Goal: Task Accomplishment & Management: Manage account settings

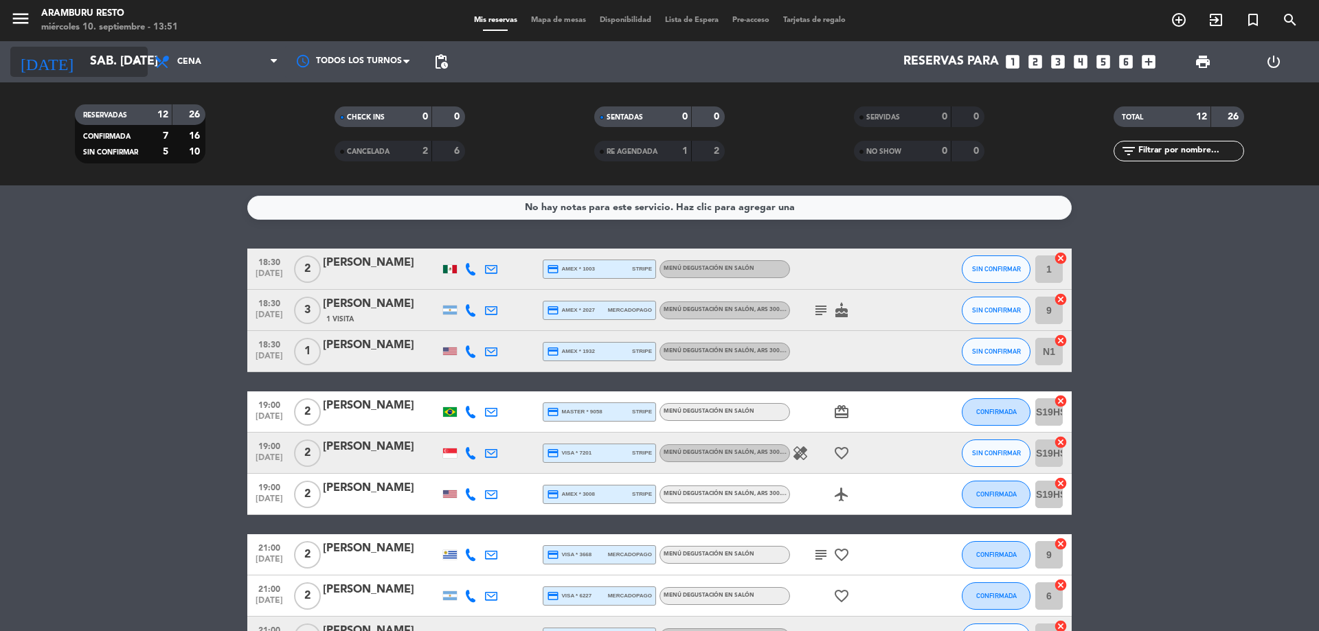
click at [98, 60] on input "sáb. [DATE]" at bounding box center [162, 61] width 159 height 27
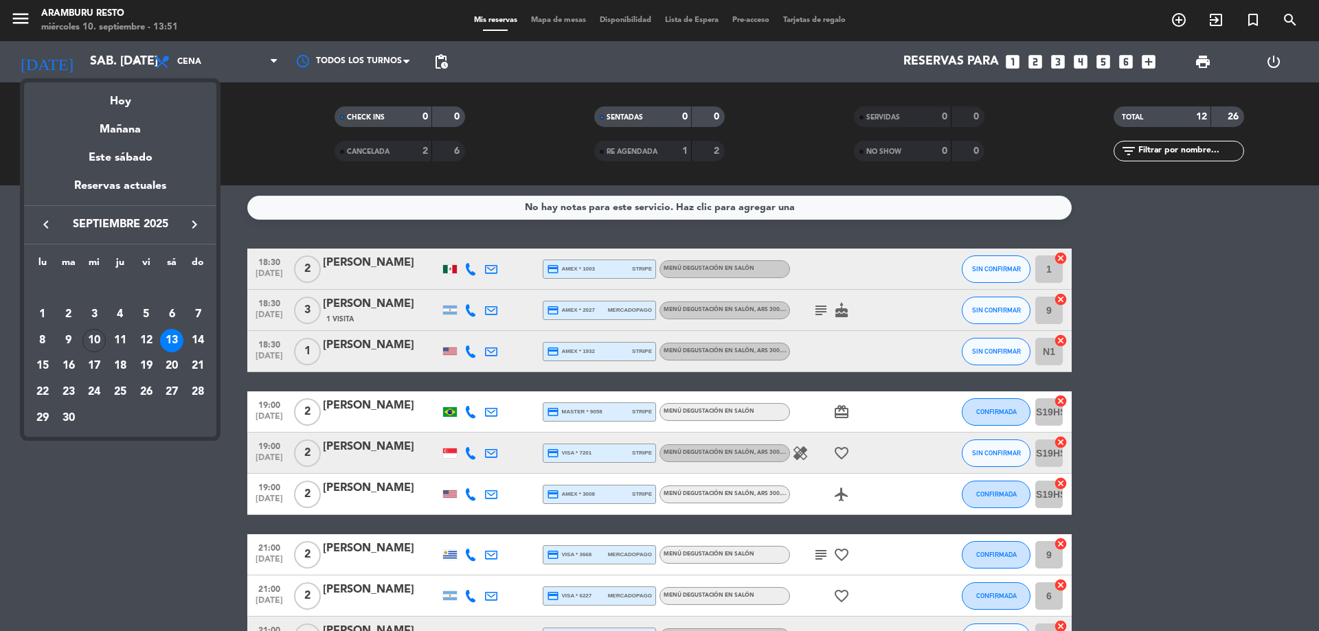
click at [98, 341] on div "10" at bounding box center [93, 340] width 23 height 23
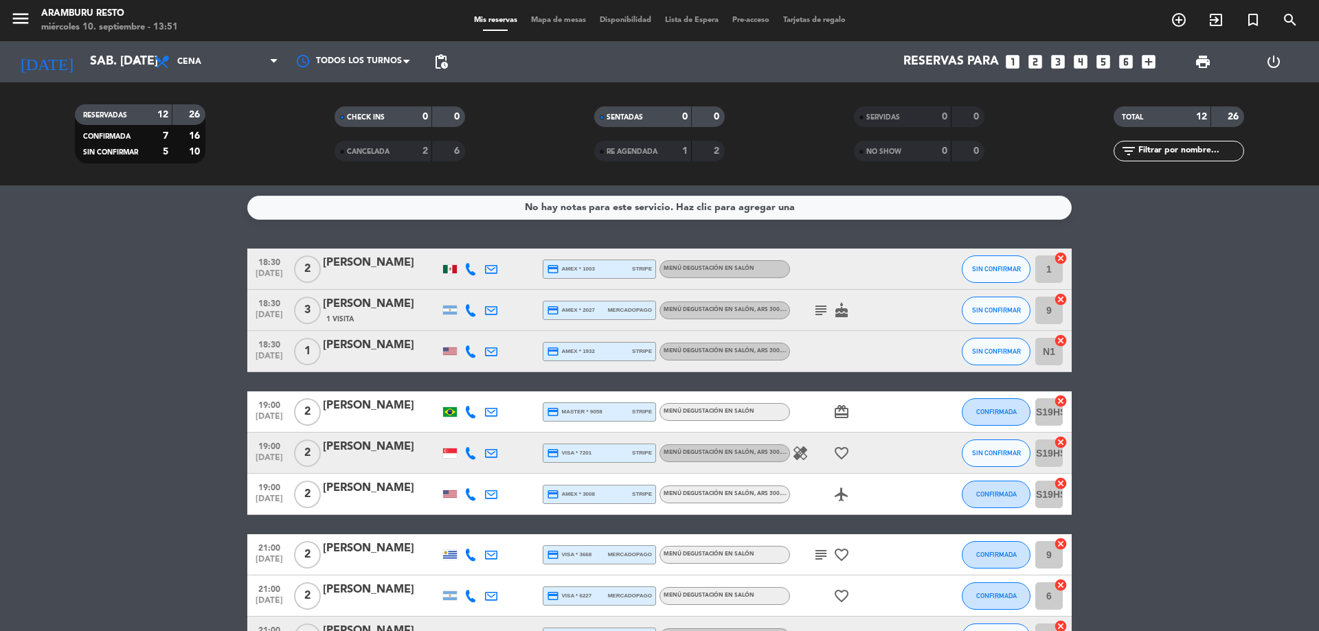
type input "mié. [DATE]"
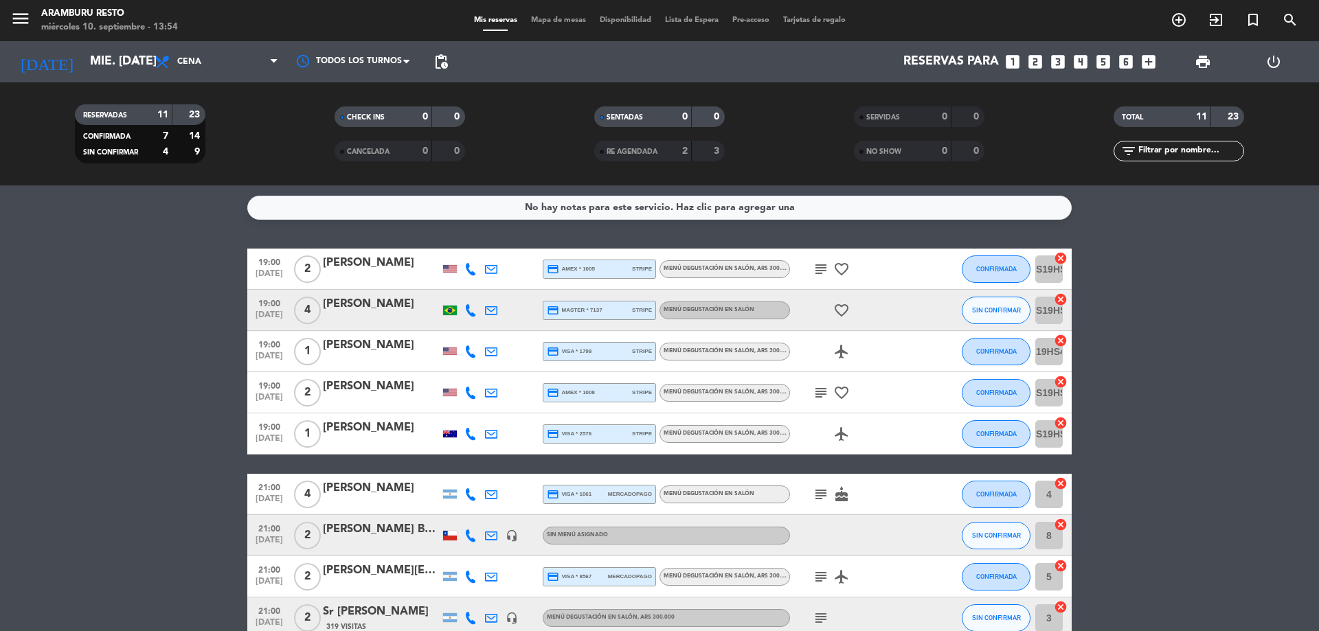
click at [149, 472] on bookings-row "19:00 [DATE] 2 Ai Kubo credit_card amex * 1005 stripe Menú degustación en salón…" at bounding box center [659, 495] width 1319 height 492
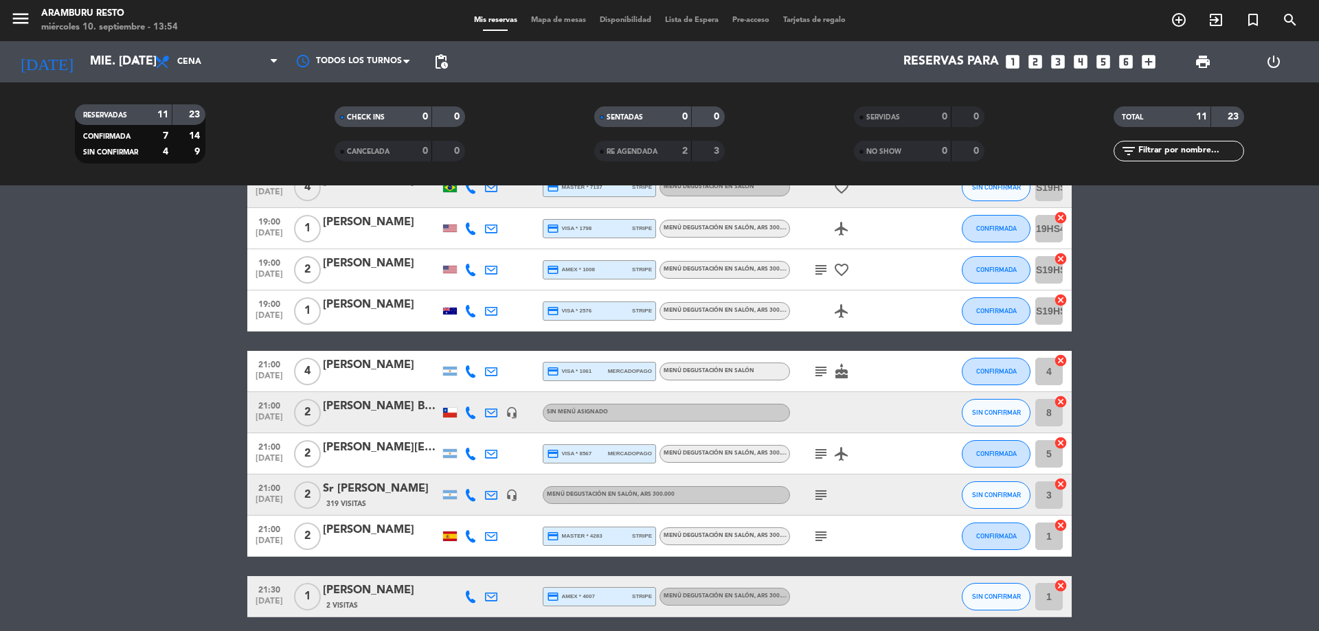
scroll to position [178, 0]
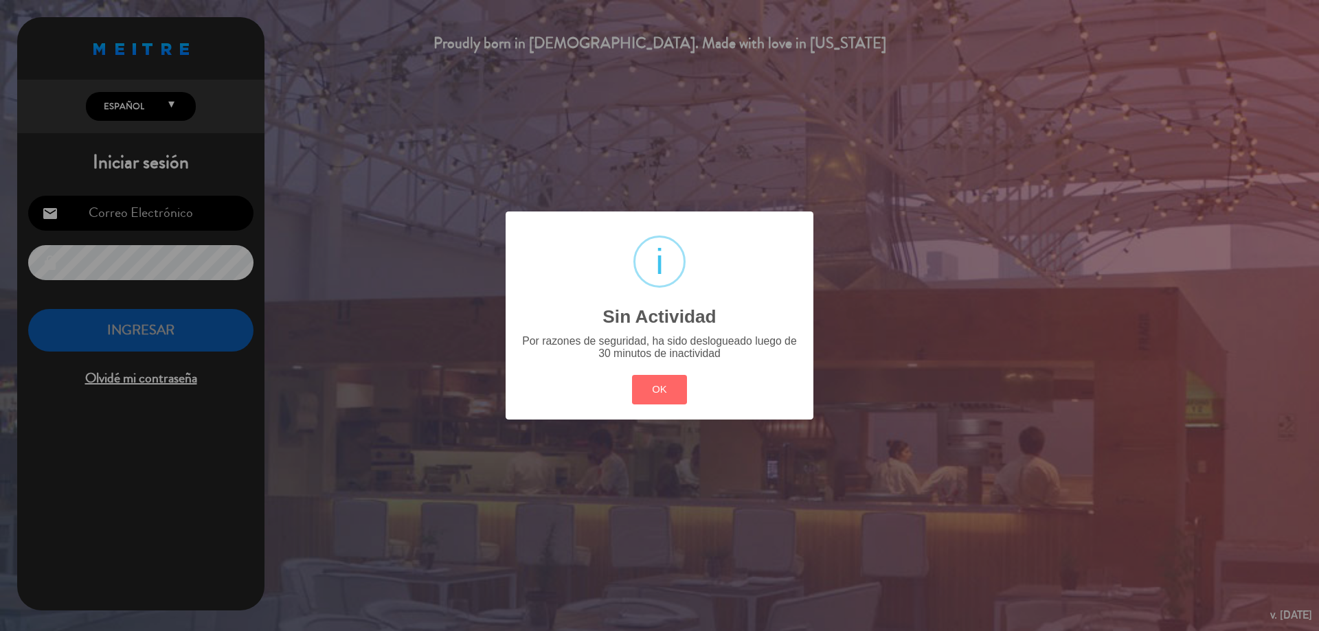
type input "[EMAIL_ADDRESS][DOMAIN_NAME]"
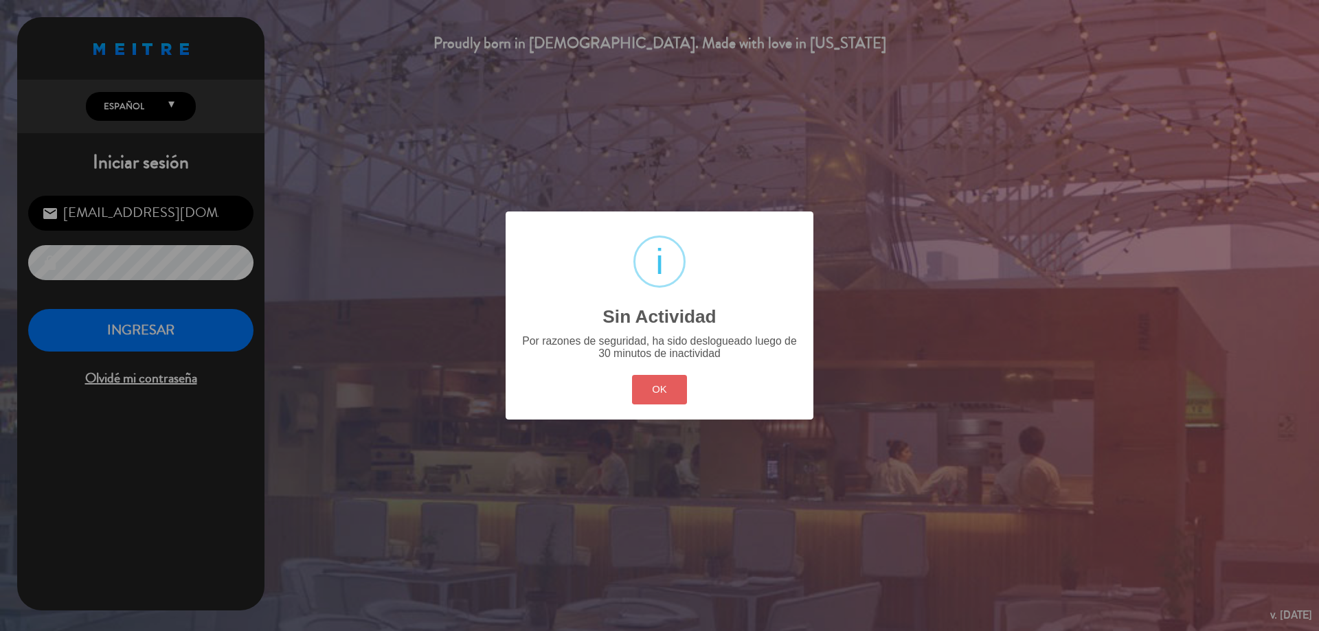
click at [683, 389] on button "OK" at bounding box center [660, 390] width 56 height 30
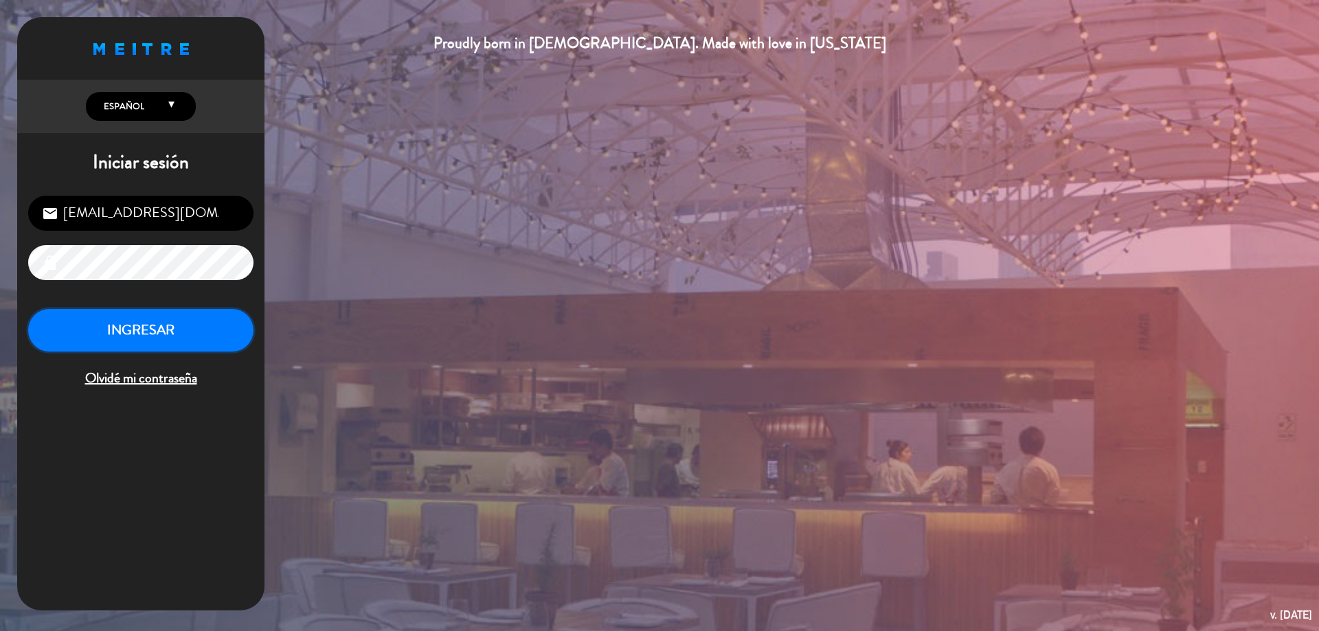
click at [192, 339] on button "INGRESAR" at bounding box center [140, 330] width 225 height 43
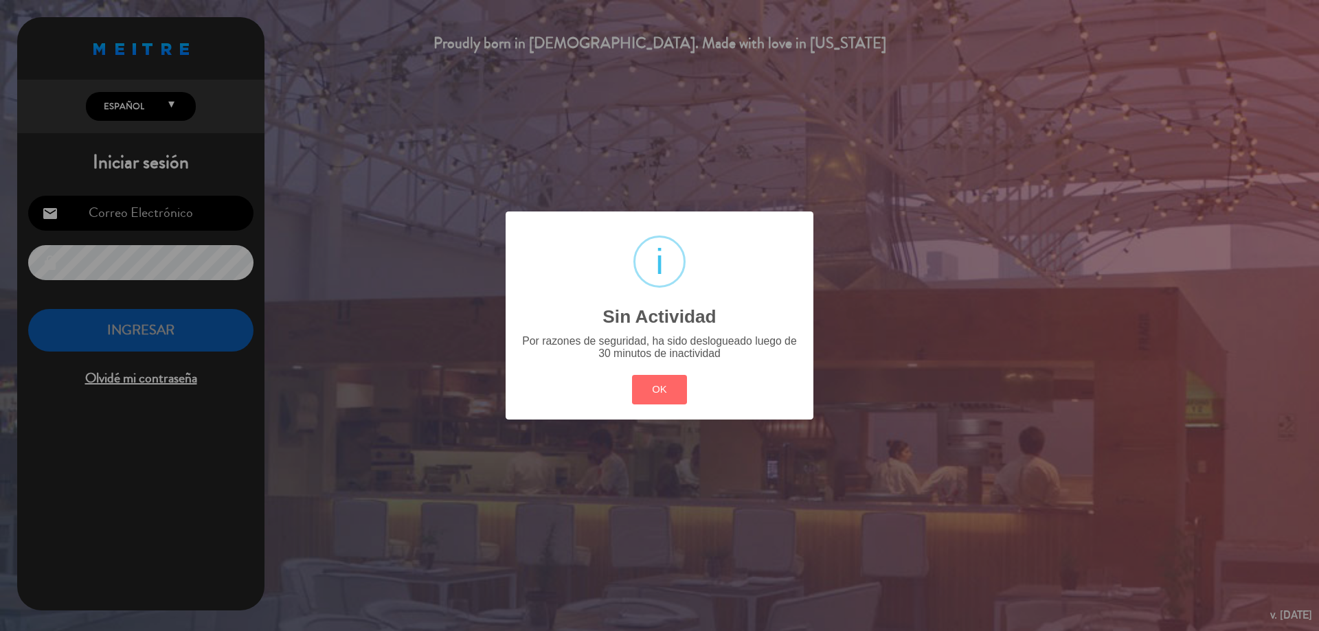
type input "[EMAIL_ADDRESS][DOMAIN_NAME]"
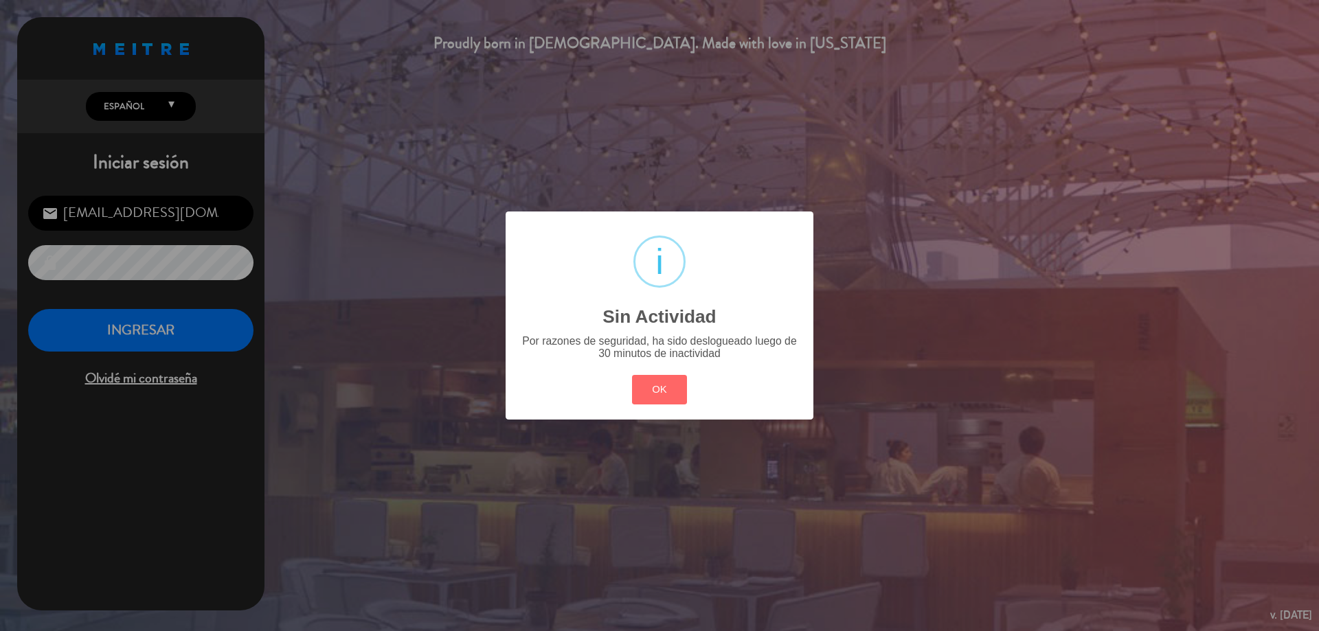
click at [635, 374] on div "OK Cancel" at bounding box center [660, 390] width 62 height 36
click at [637, 382] on button "OK" at bounding box center [660, 390] width 56 height 30
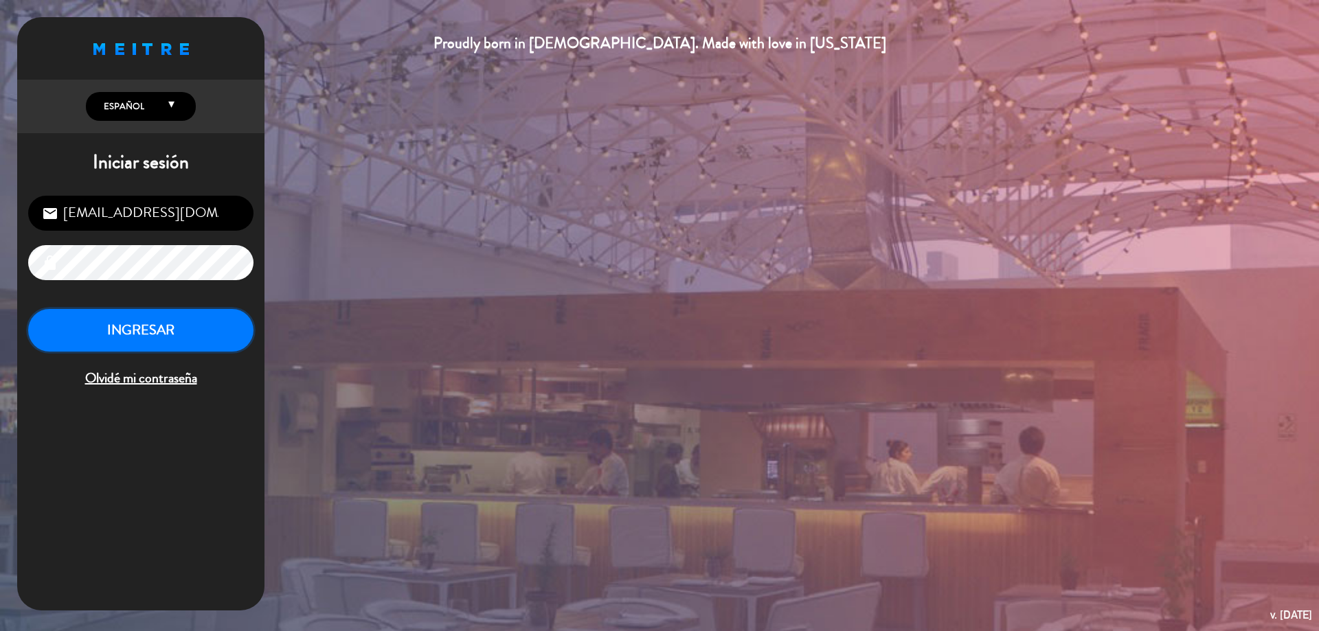
click at [203, 330] on button "INGRESAR" at bounding box center [140, 330] width 225 height 43
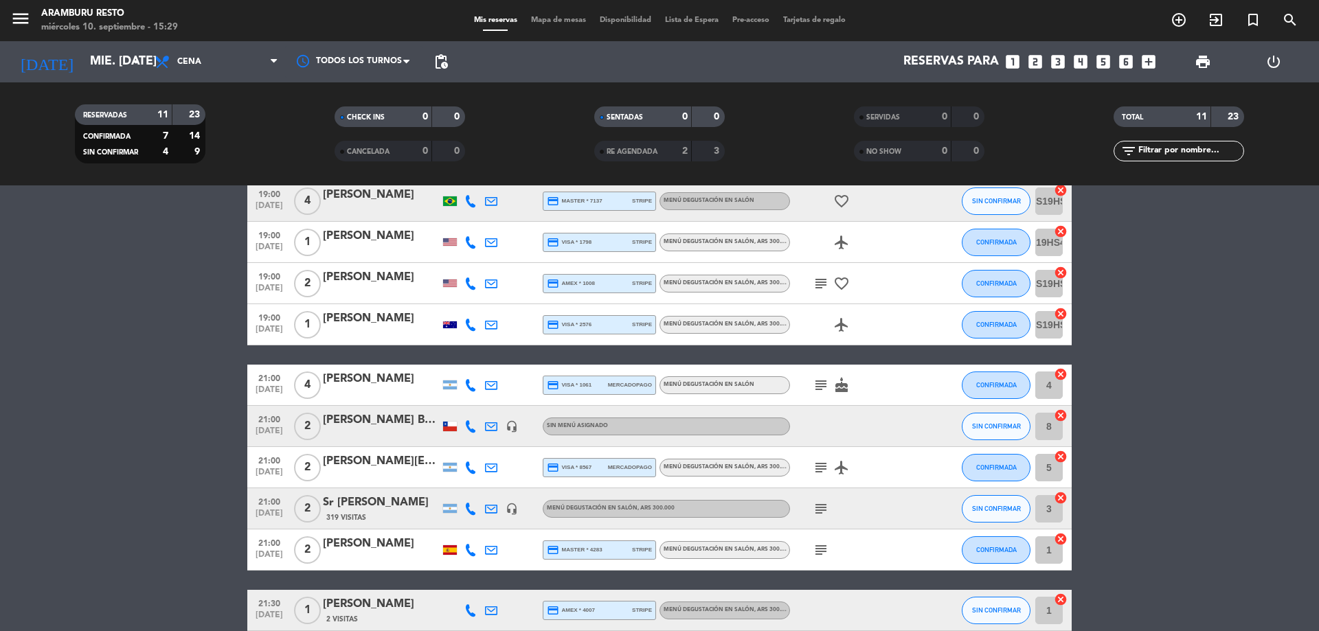
scroll to position [41, 0]
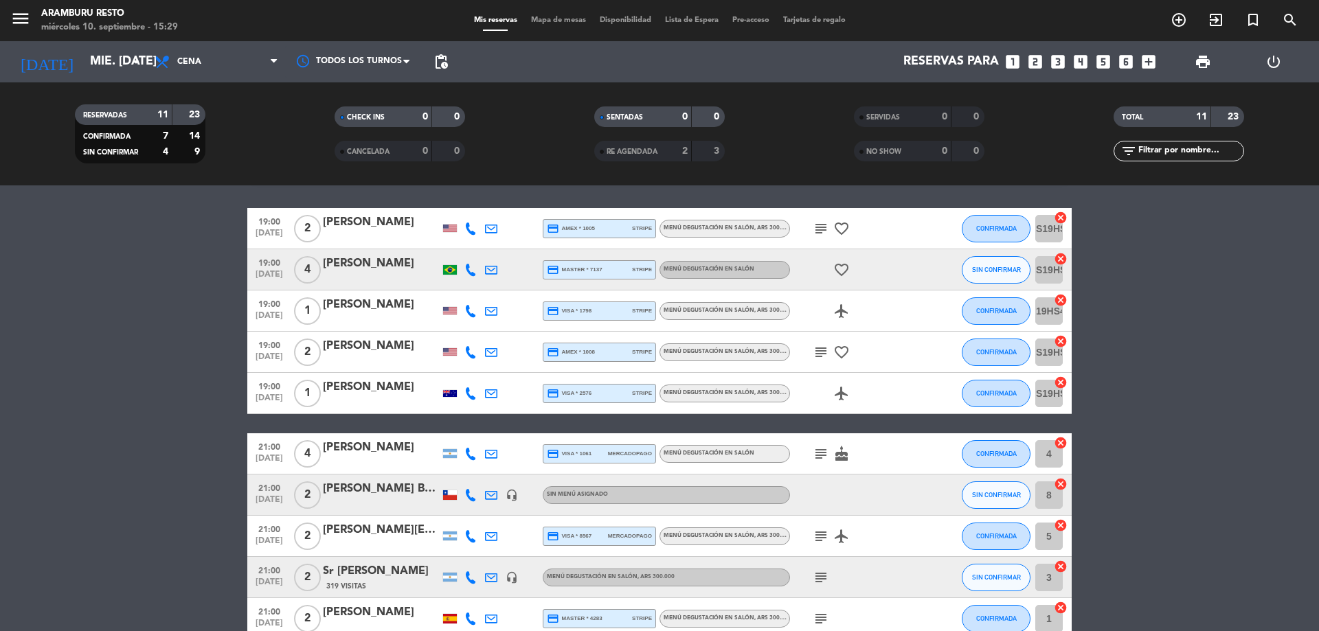
click at [820, 351] on icon "subject" at bounding box center [821, 352] width 16 height 16
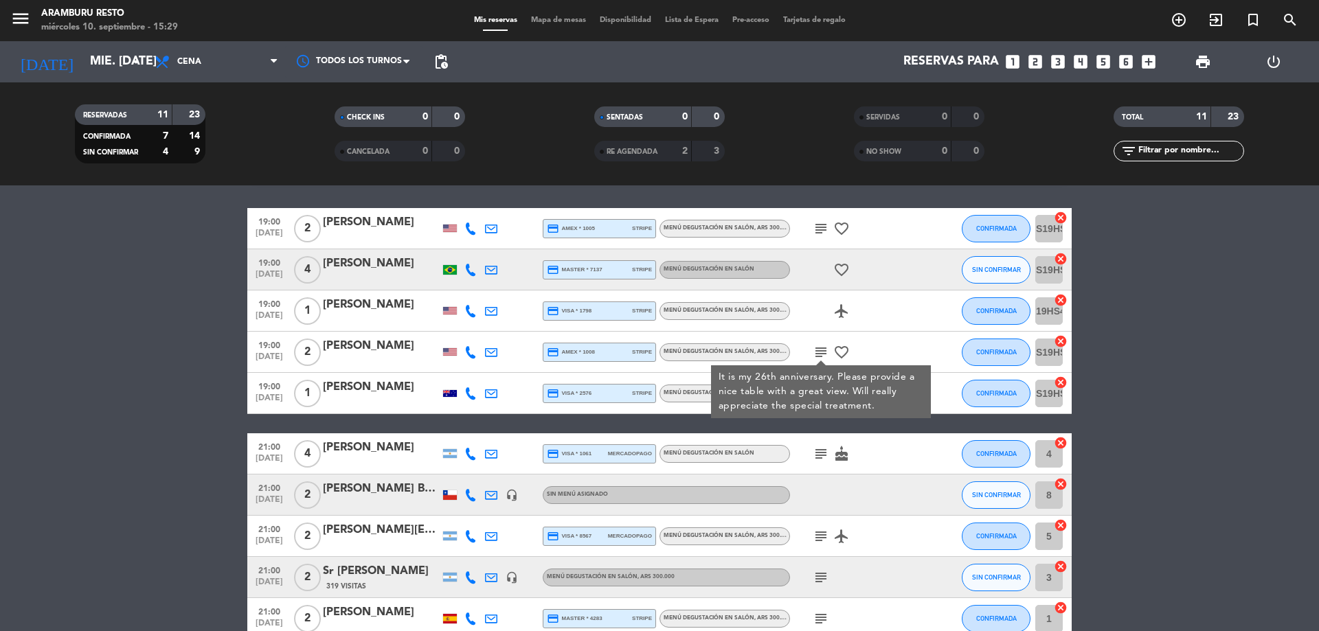
click at [818, 231] on icon "subject" at bounding box center [821, 228] width 16 height 16
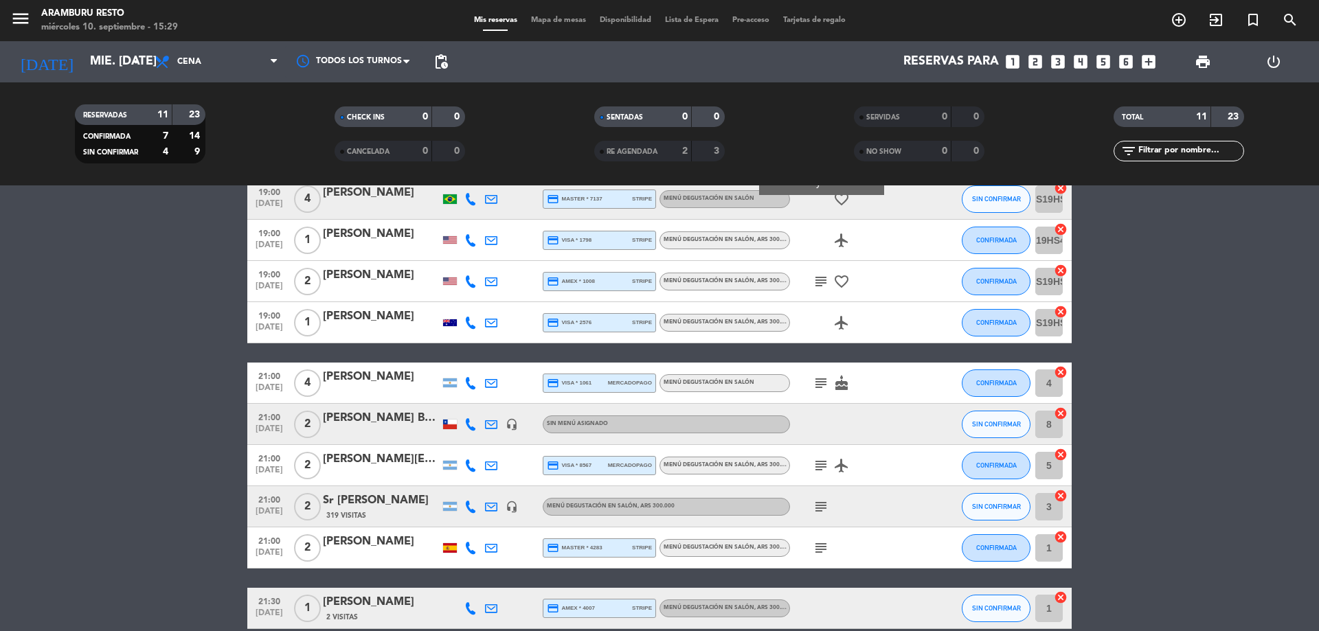
scroll to position [178, 0]
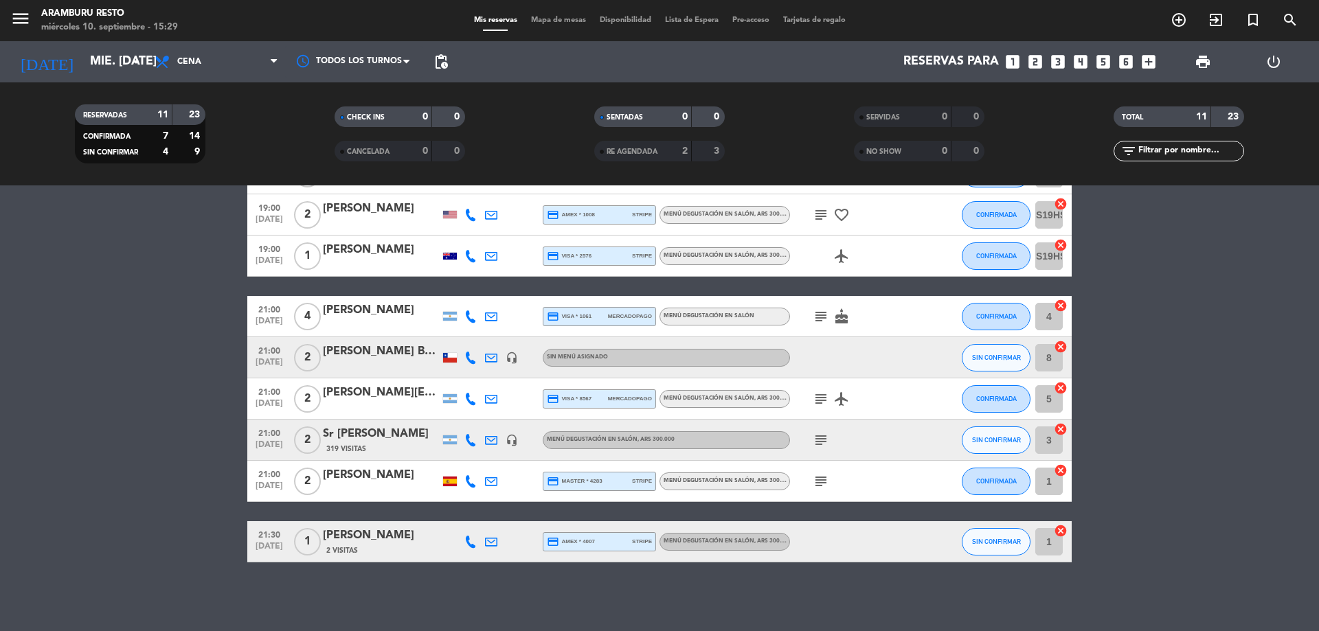
click at [817, 392] on icon "subject" at bounding box center [821, 399] width 16 height 16
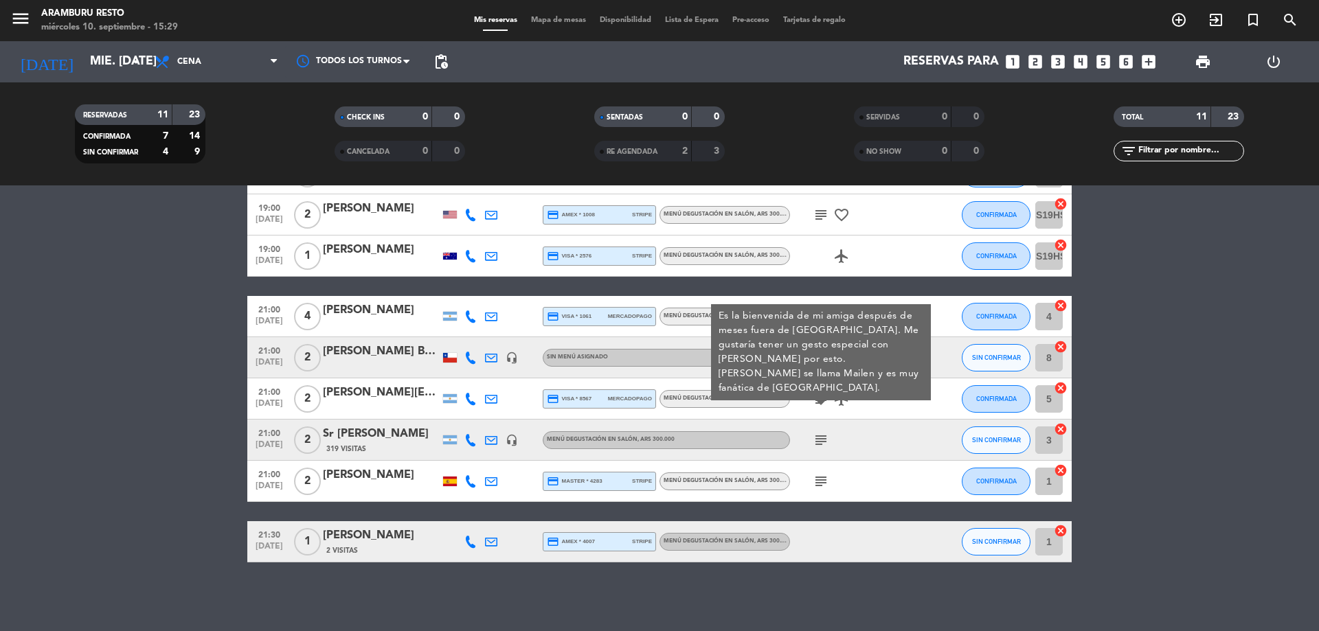
click at [821, 439] on icon "subject" at bounding box center [821, 440] width 16 height 16
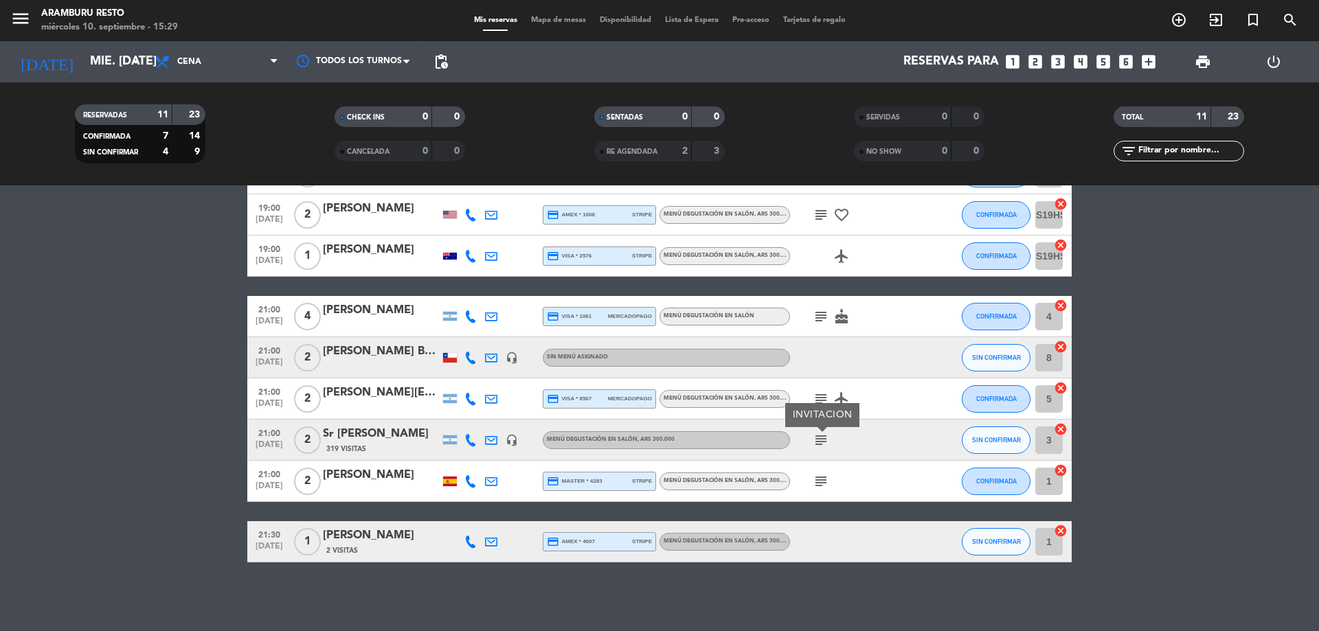
click at [822, 484] on icon "subject" at bounding box center [821, 481] width 16 height 16
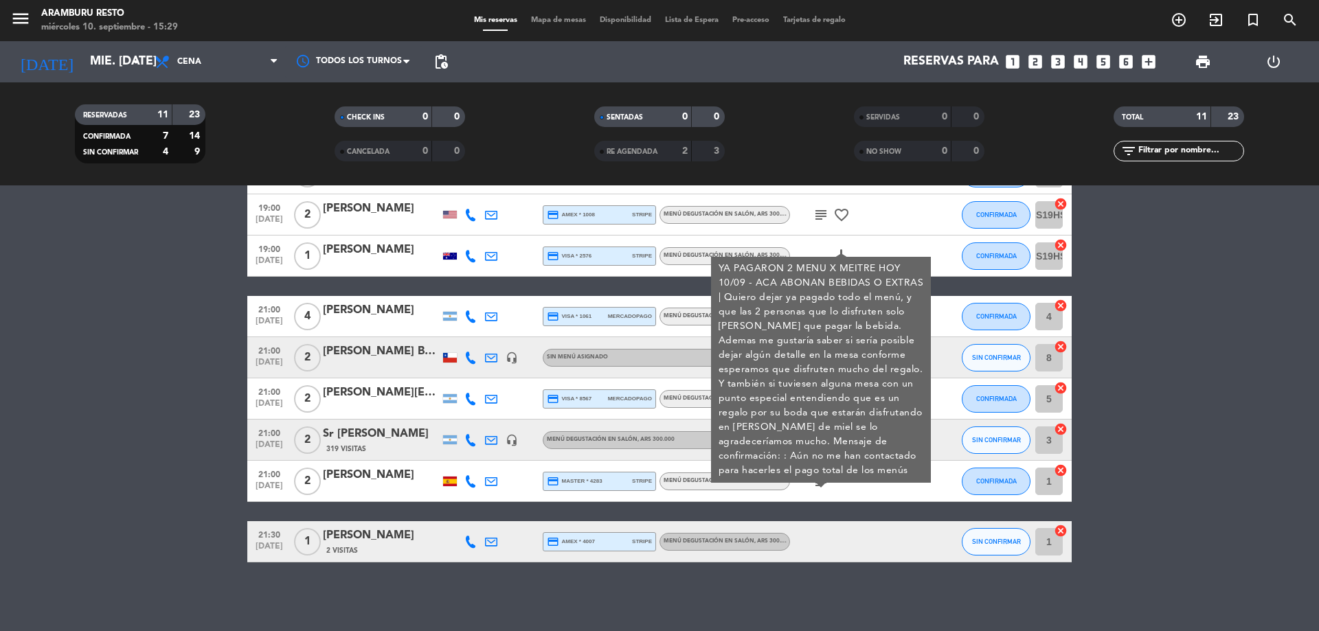
click at [838, 497] on div "subject YA PAGARON 2 MENU X MEITRE HOY 10/09 - ACA ABONAN BEBIDAS O EXTRAS | Qu…" at bounding box center [852, 481] width 124 height 41
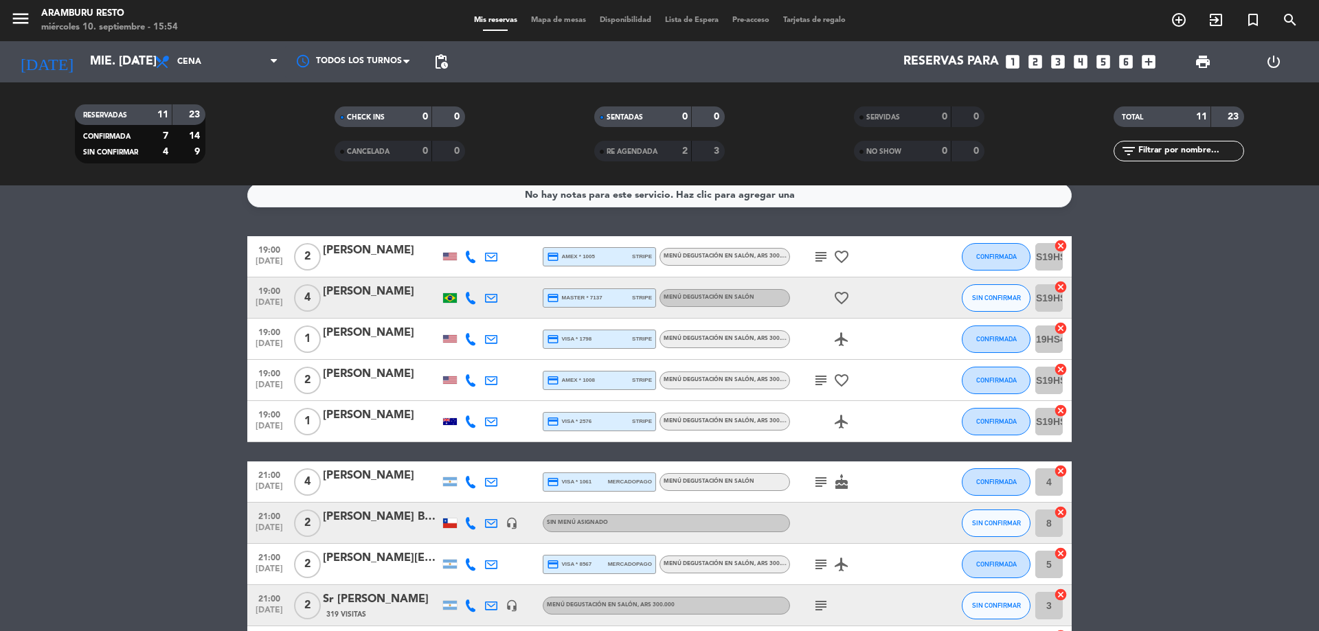
scroll to position [0, 0]
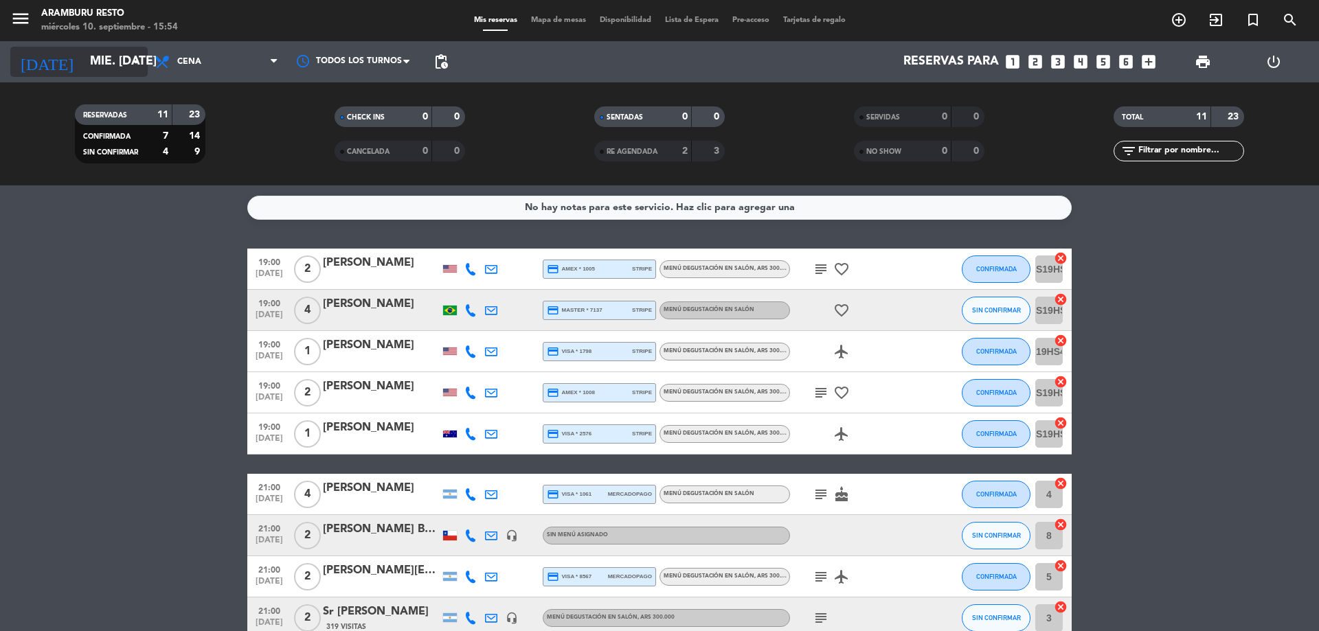
click at [126, 65] on input "mié. [DATE]" at bounding box center [162, 61] width 159 height 27
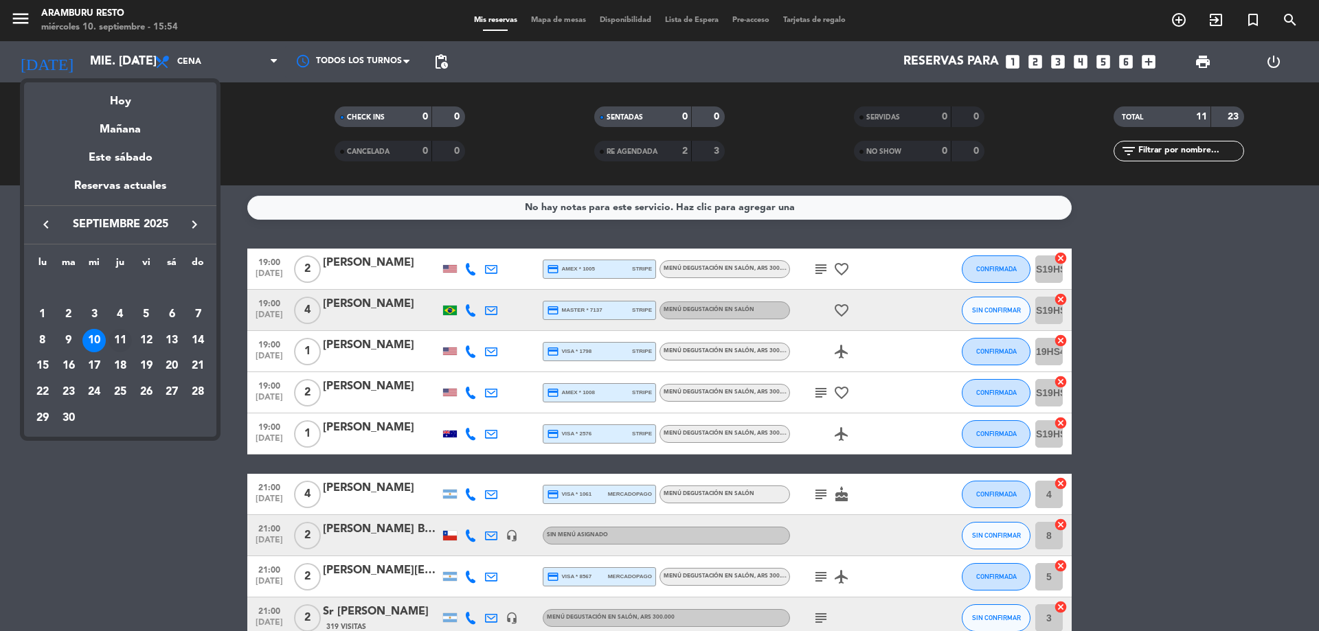
click at [119, 343] on div "11" at bounding box center [120, 340] width 23 height 23
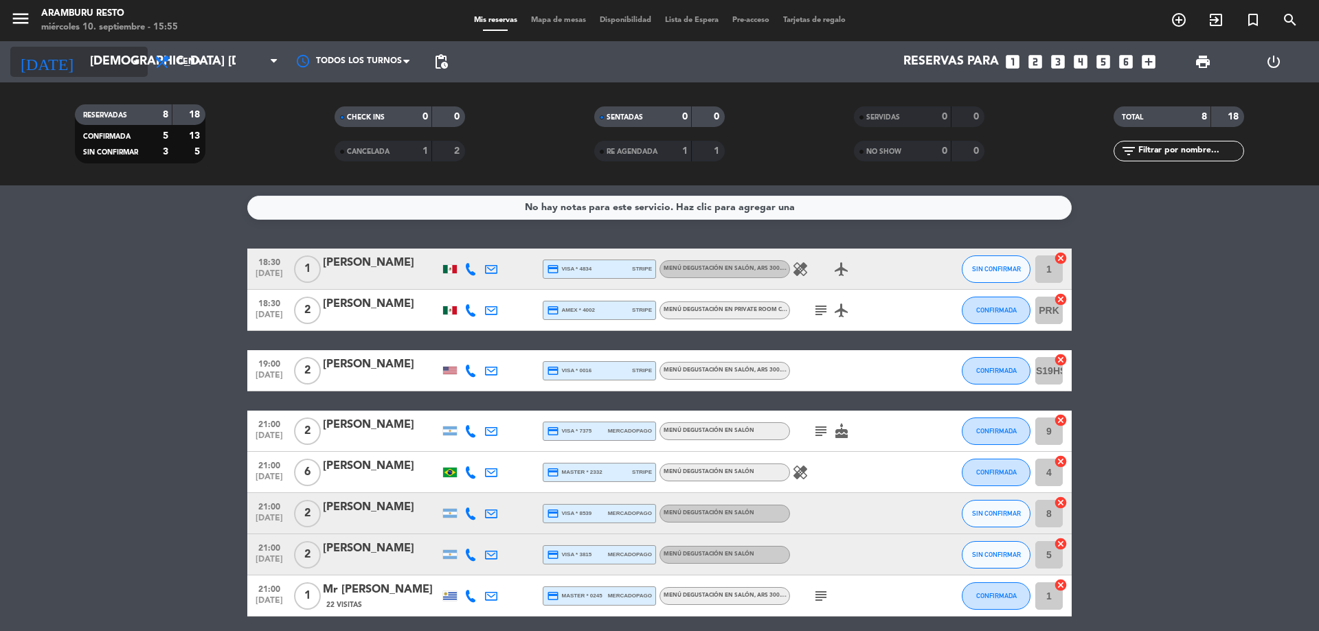
click at [136, 60] on icon "arrow_drop_down" at bounding box center [136, 62] width 16 height 16
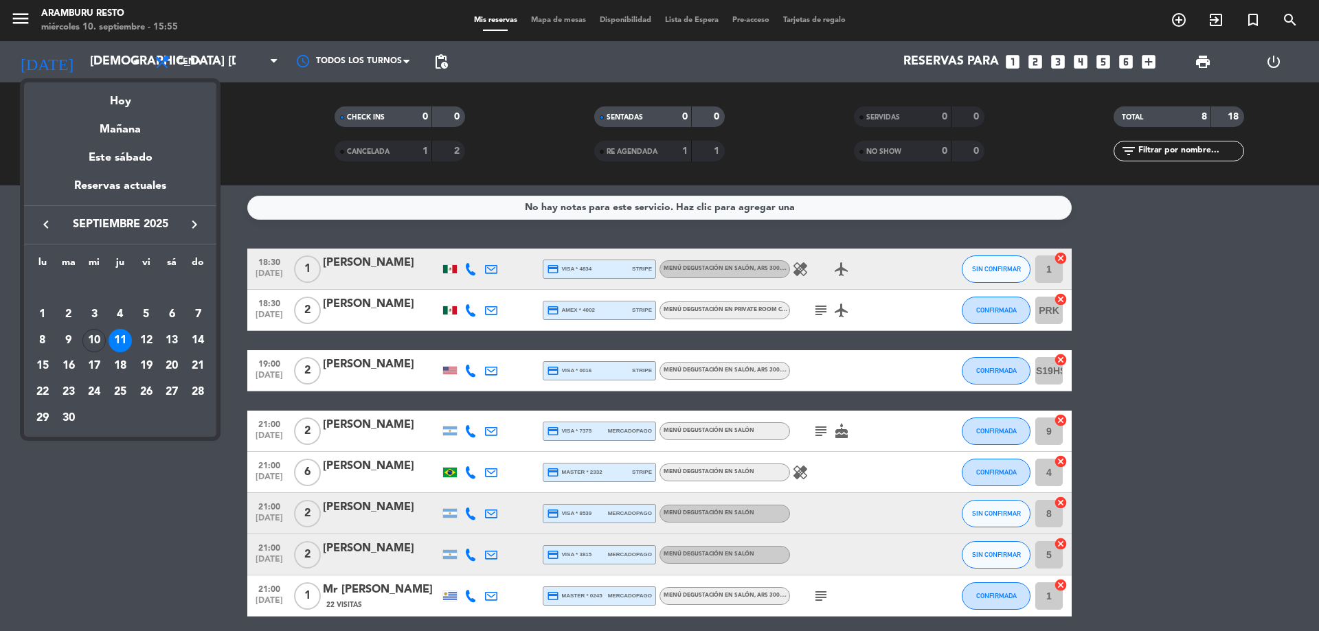
click at [146, 345] on div "12" at bounding box center [146, 340] width 23 height 23
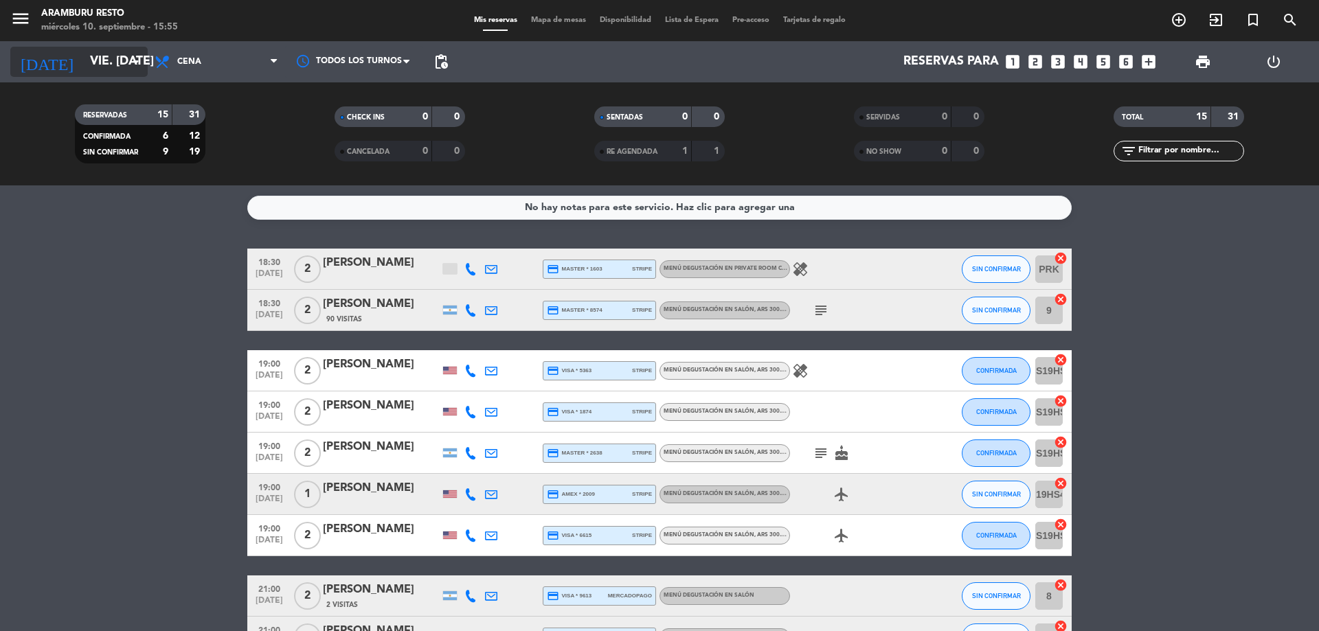
click at [134, 60] on icon "arrow_drop_down" at bounding box center [136, 62] width 16 height 16
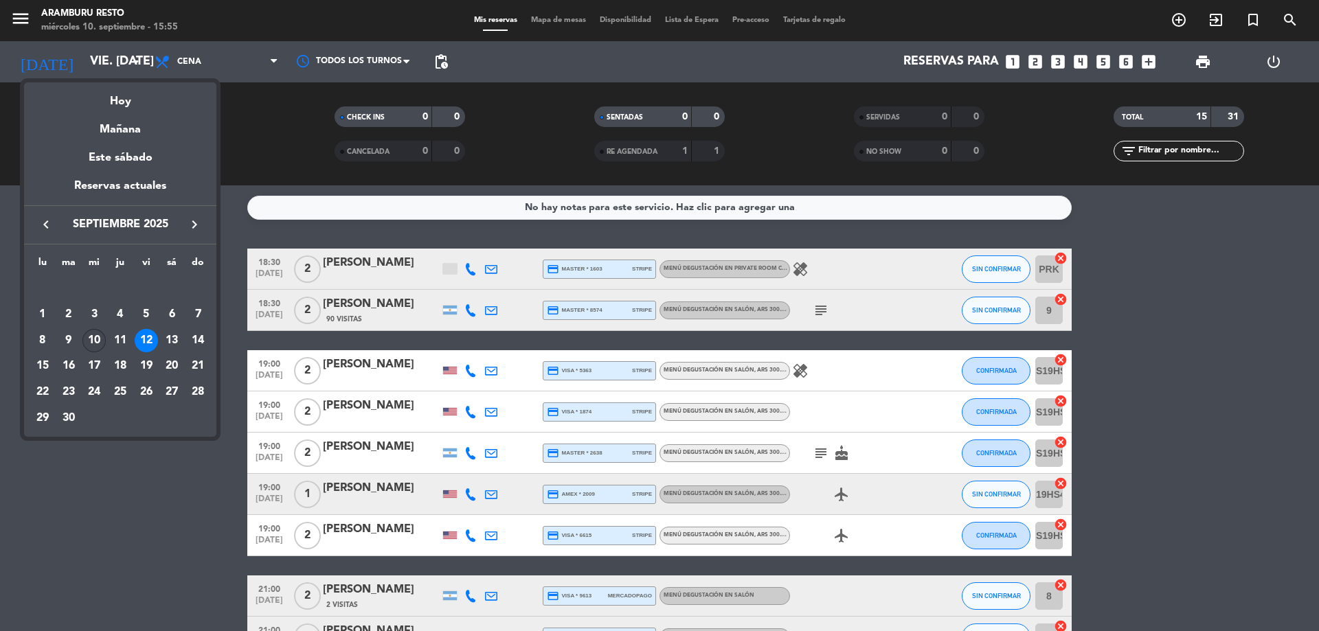
click at [91, 342] on div "10" at bounding box center [93, 340] width 23 height 23
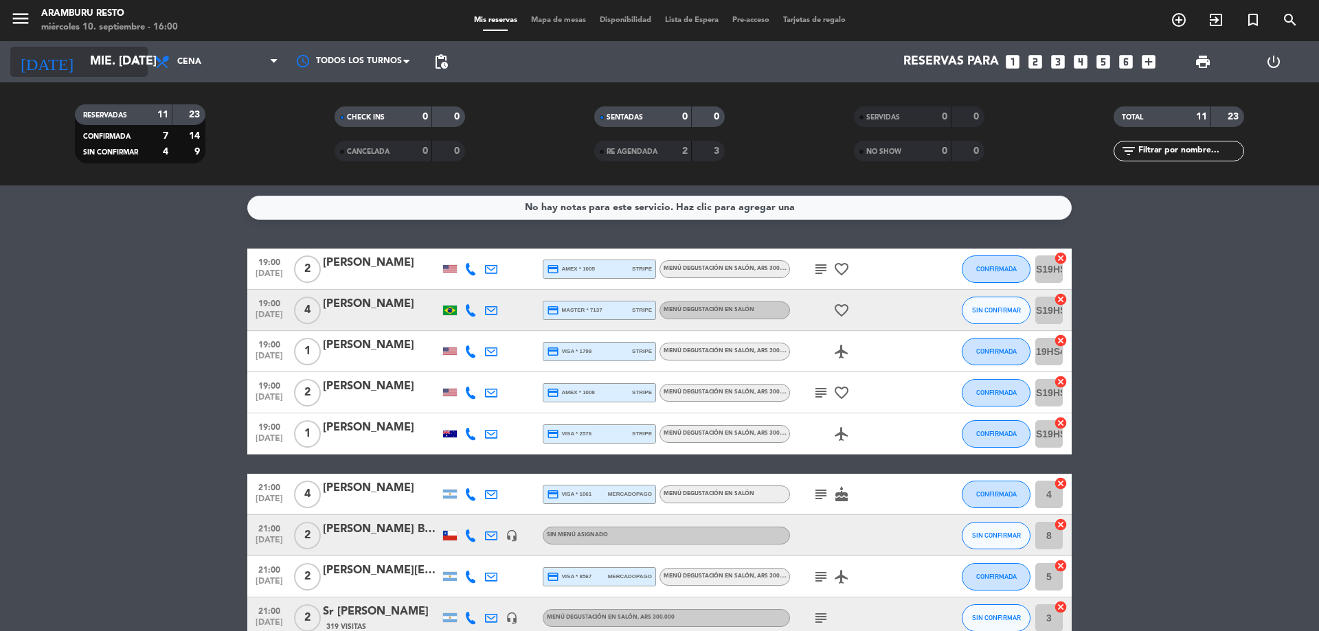
click at [103, 75] on input "mié. [DATE]" at bounding box center [162, 61] width 159 height 27
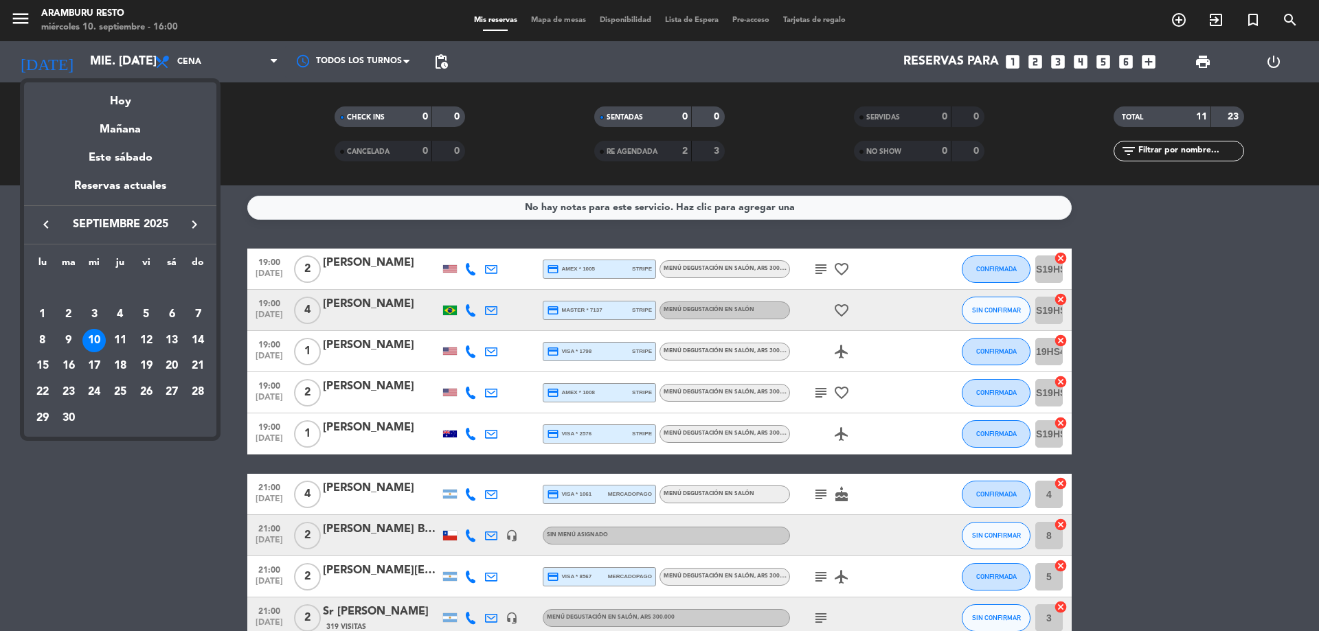
click at [63, 335] on div "9" at bounding box center [68, 340] width 23 height 23
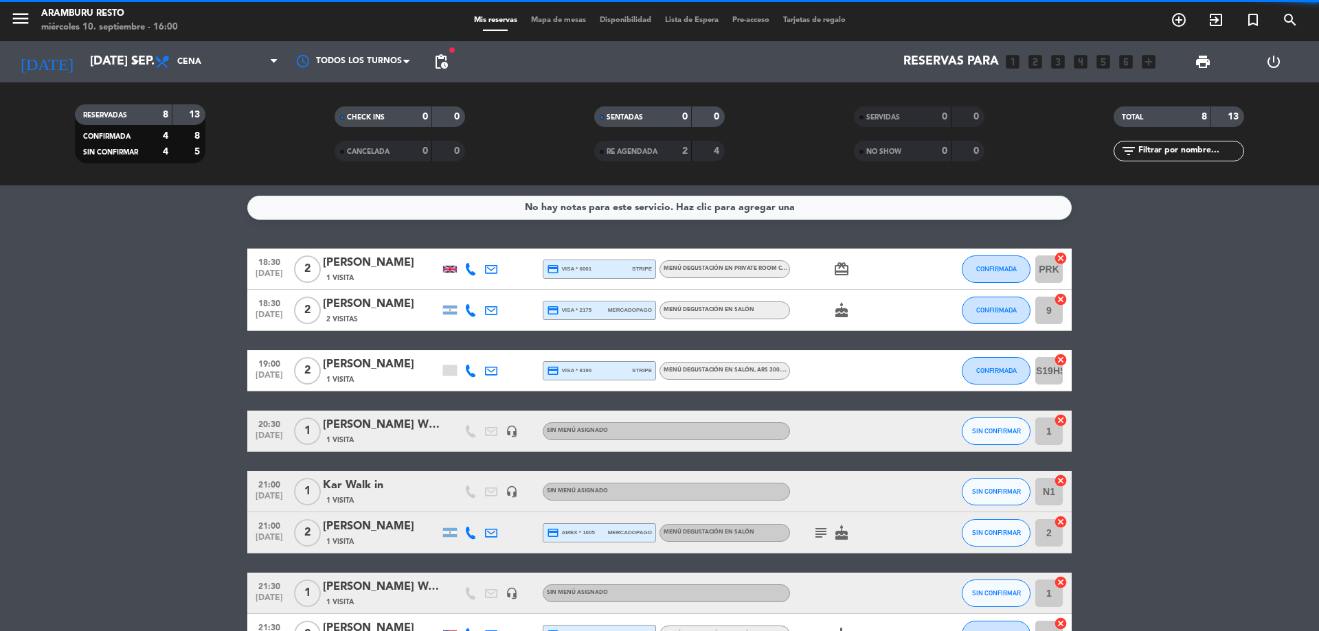
click at [91, 82] on div "[DATE] [DATE] sep. arrow_drop_down" at bounding box center [78, 61] width 137 height 41
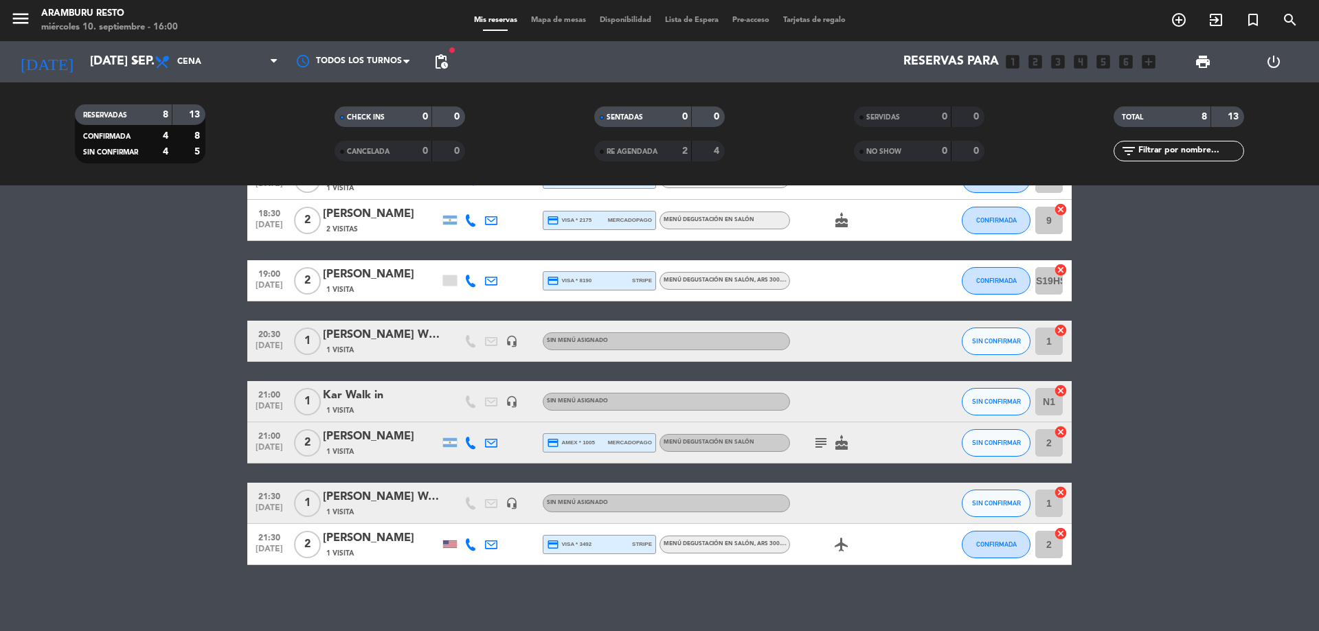
scroll to position [93, 0]
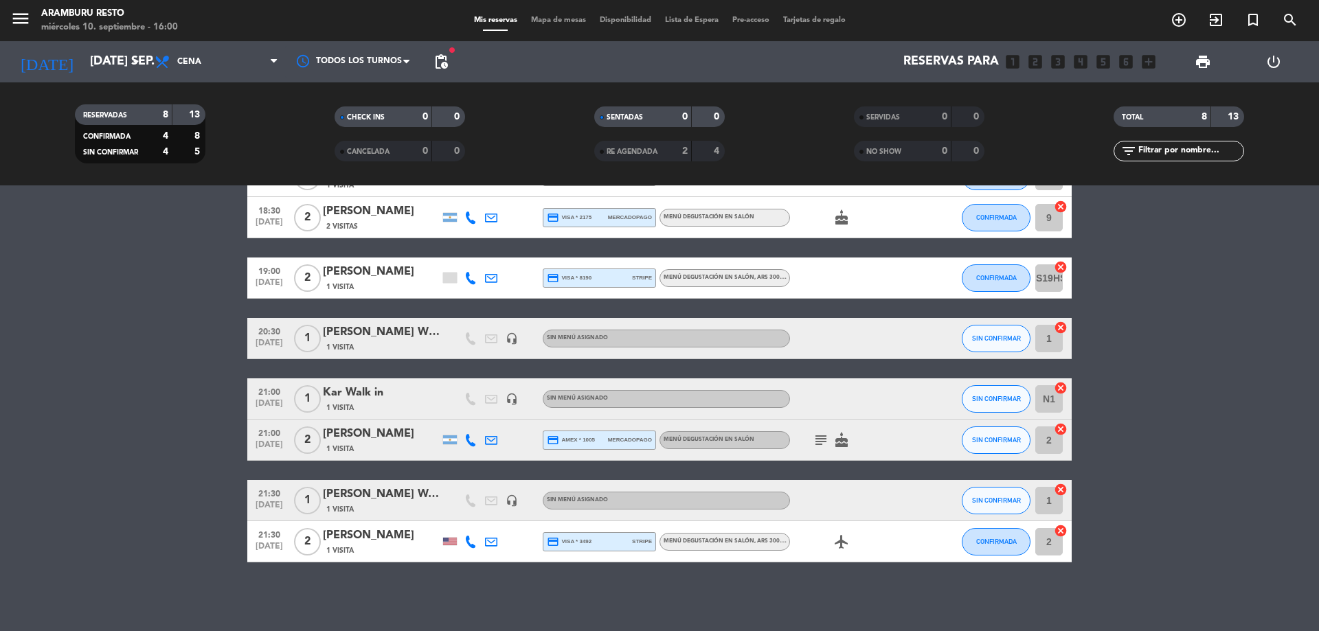
click at [100, 77] on div "[DATE] [DATE] sep. arrow_drop_down" at bounding box center [78, 61] width 137 height 41
click at [102, 67] on input "[DATE] sep." at bounding box center [162, 61] width 159 height 27
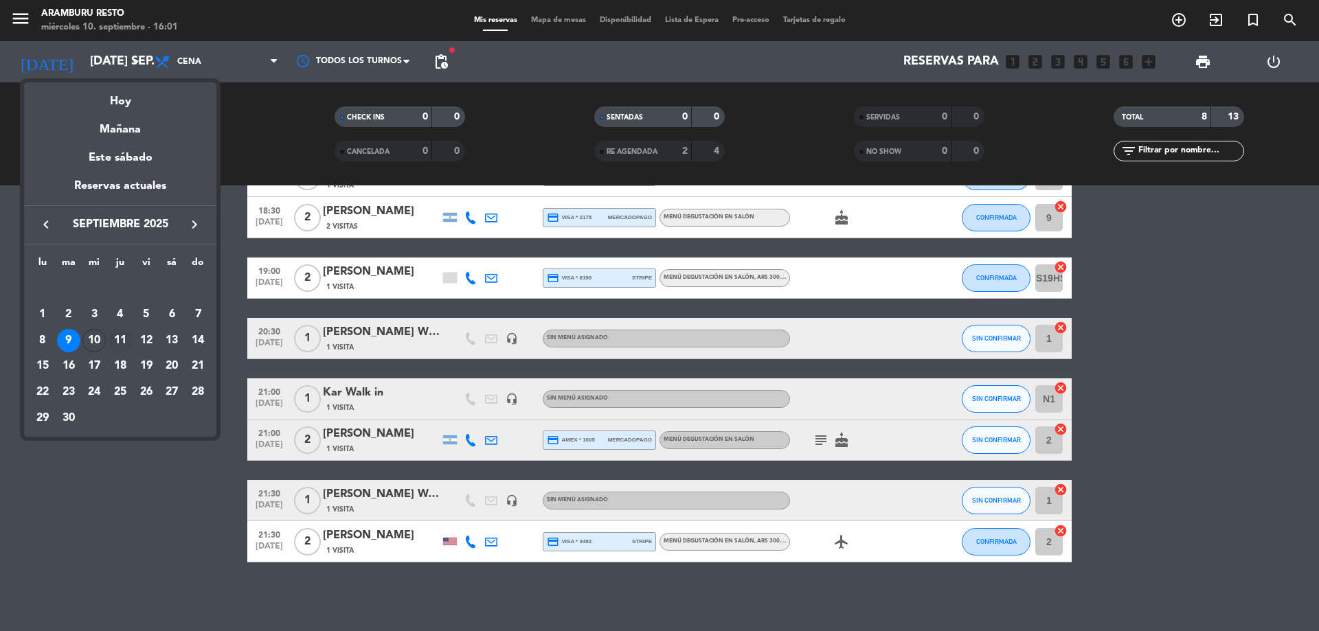
click at [125, 346] on div "11" at bounding box center [120, 340] width 23 height 23
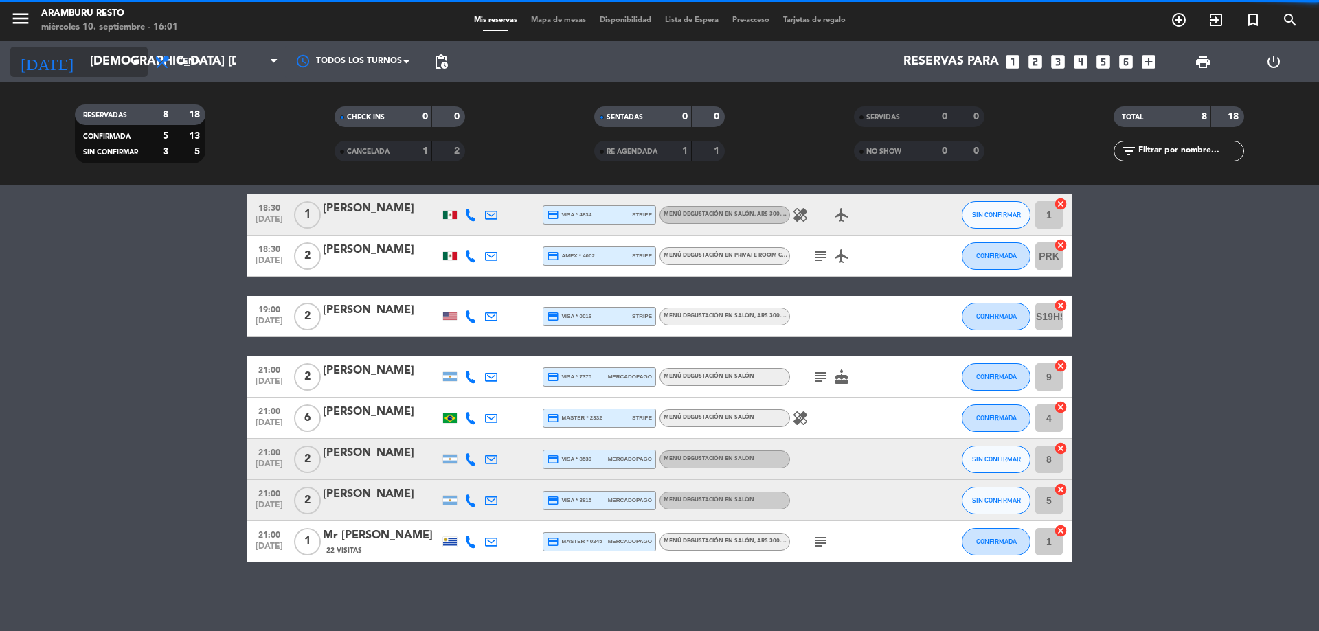
scroll to position [54, 0]
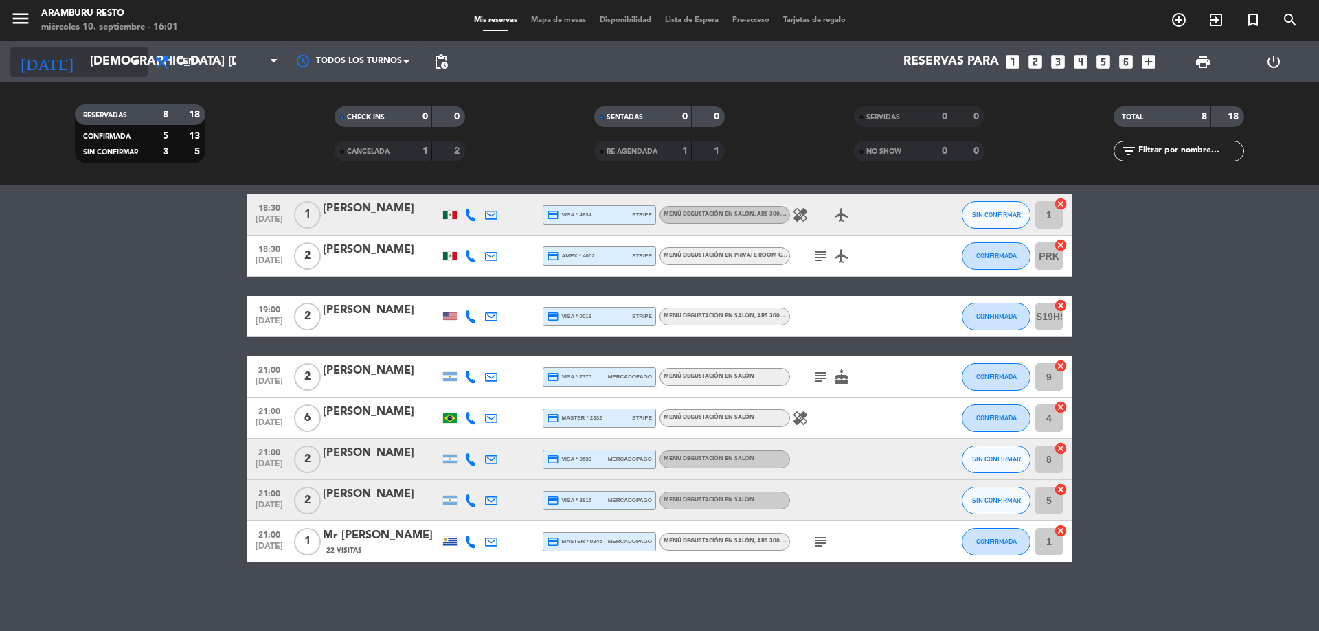
click at [103, 63] on input "[DEMOGRAPHIC_DATA] [DATE]" at bounding box center [162, 61] width 159 height 27
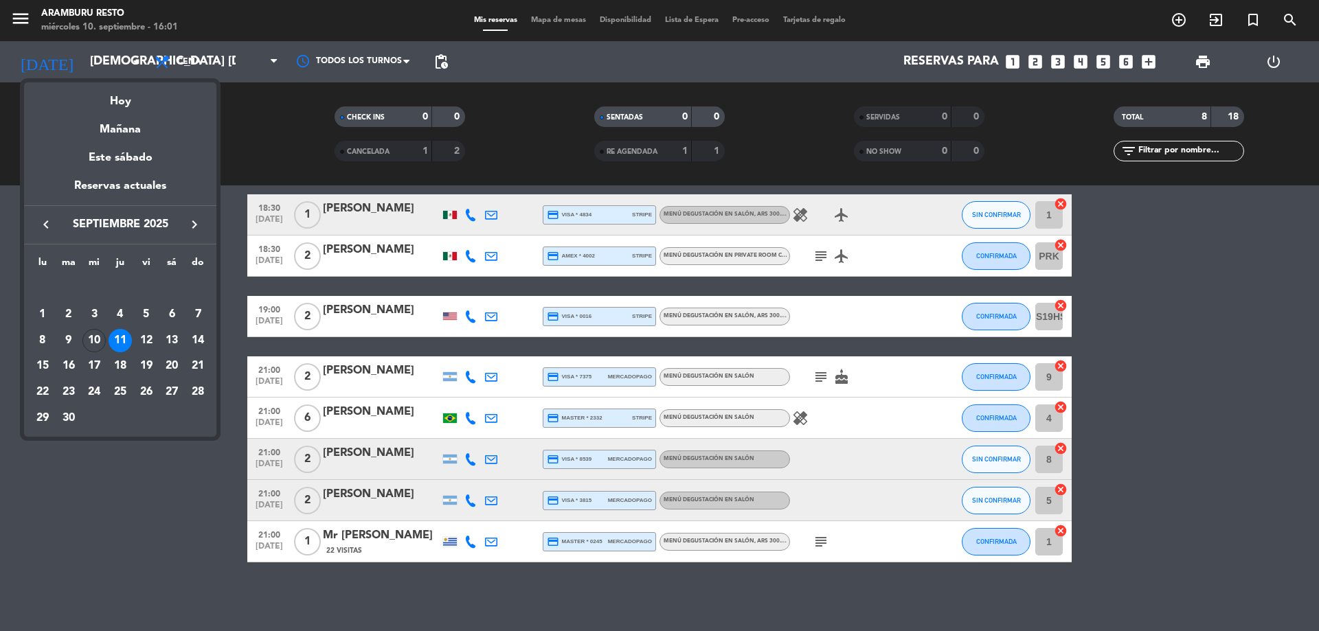
drag, startPoint x: 149, startPoint y: 343, endPoint x: 144, endPoint y: 229, distance: 114.1
click at [150, 342] on div "12" at bounding box center [146, 340] width 23 height 23
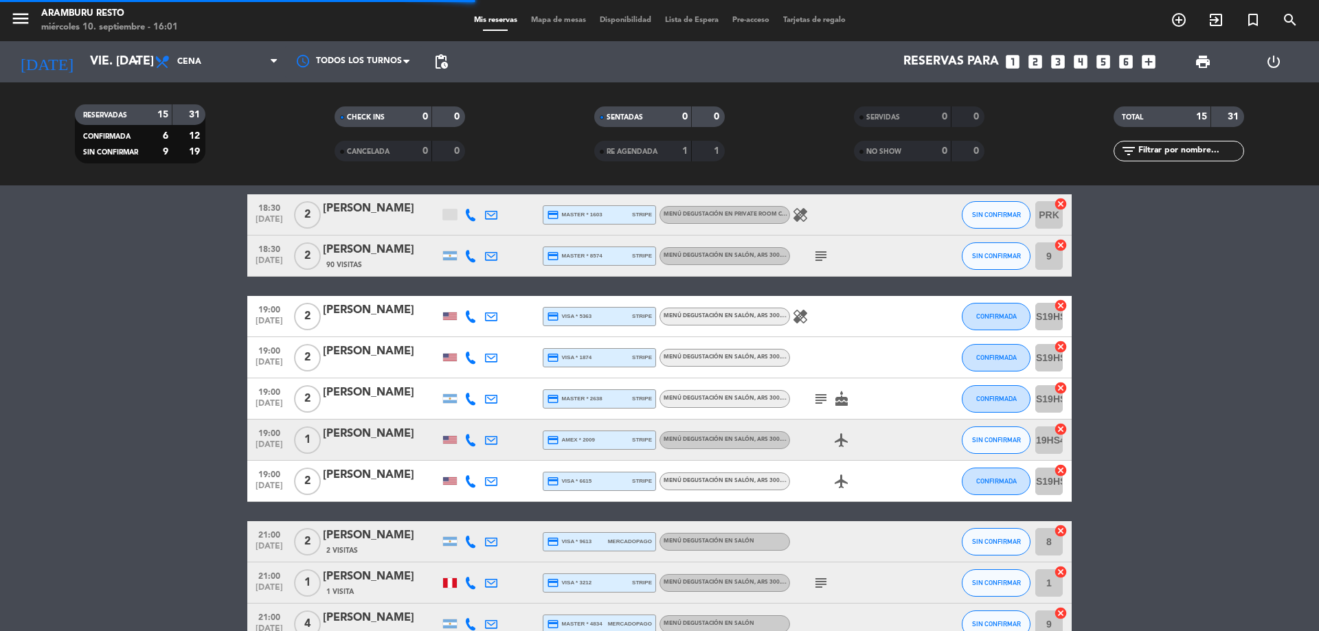
scroll to position [93, 0]
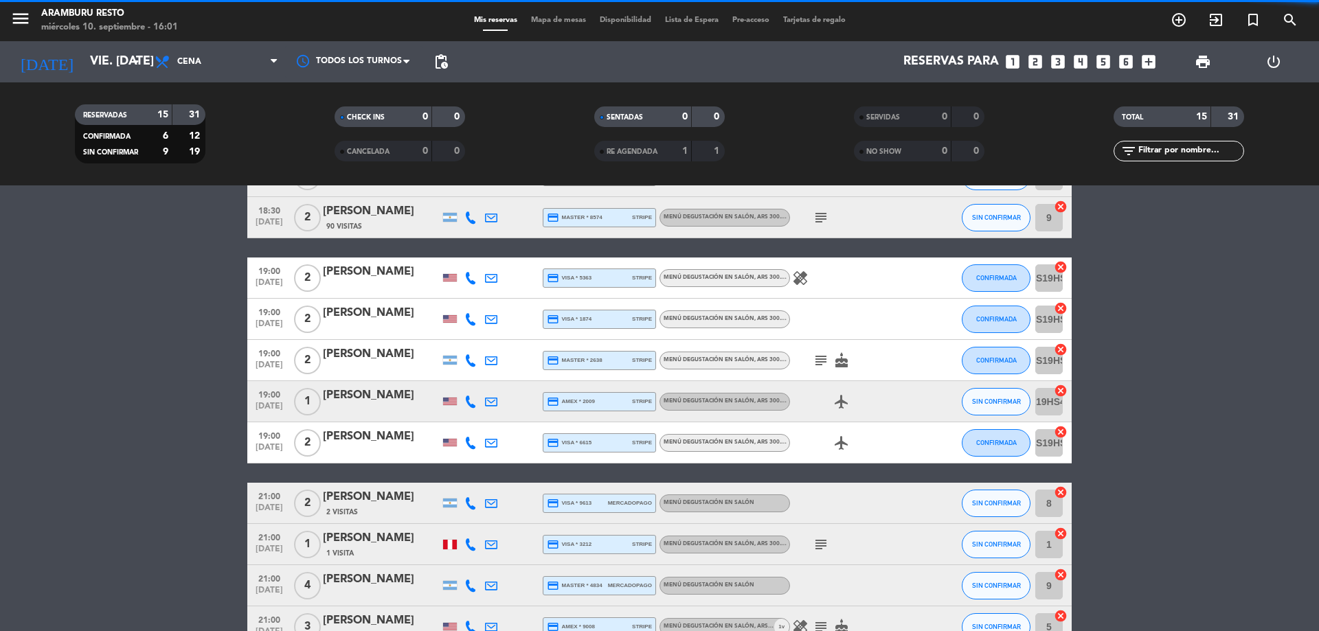
click at [125, 87] on div "RESERVADAS 15 31 CONFIRMADA 6 12 SIN CONFIRMAR 9 19 CHECK INS 0 0 CANCELADA 0 0…" at bounding box center [659, 133] width 1319 height 103
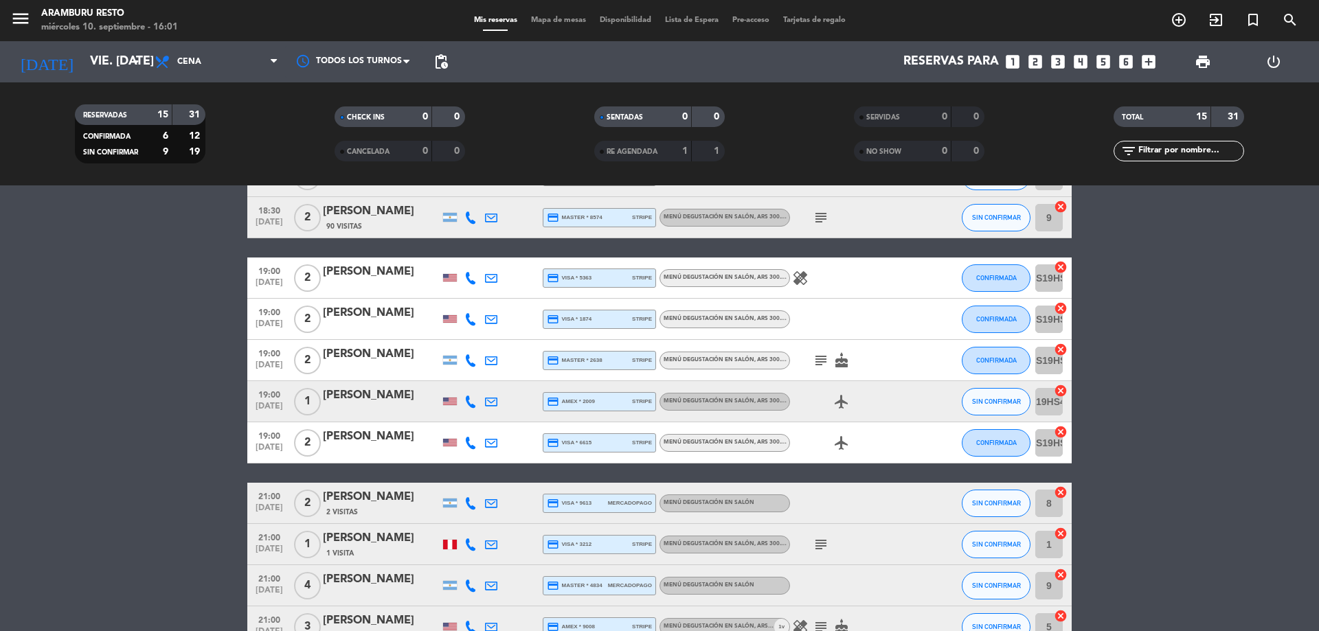
click at [124, 77] on div "[DATE] vie. [DATE] arrow_drop_down" at bounding box center [78, 61] width 137 height 41
click at [123, 71] on input "vie. [DATE]" at bounding box center [162, 61] width 159 height 27
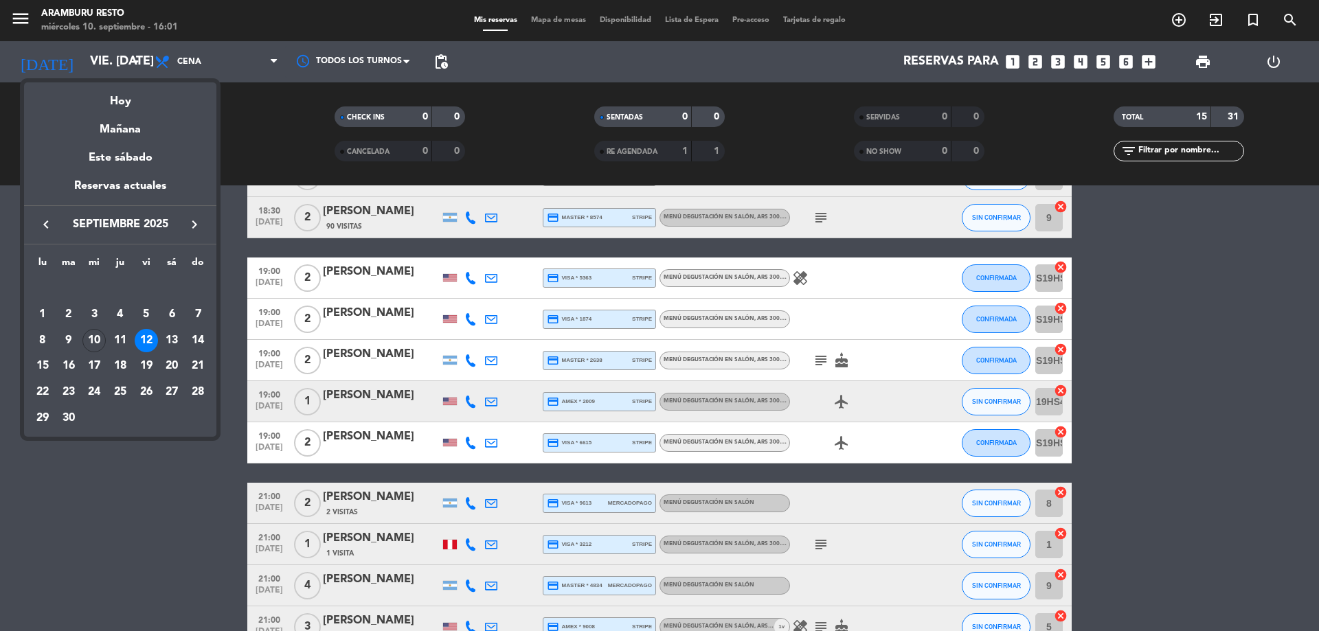
drag, startPoint x: 173, startPoint y: 337, endPoint x: 160, endPoint y: 267, distance: 71.3
click at [172, 337] on div "13" at bounding box center [171, 340] width 23 height 23
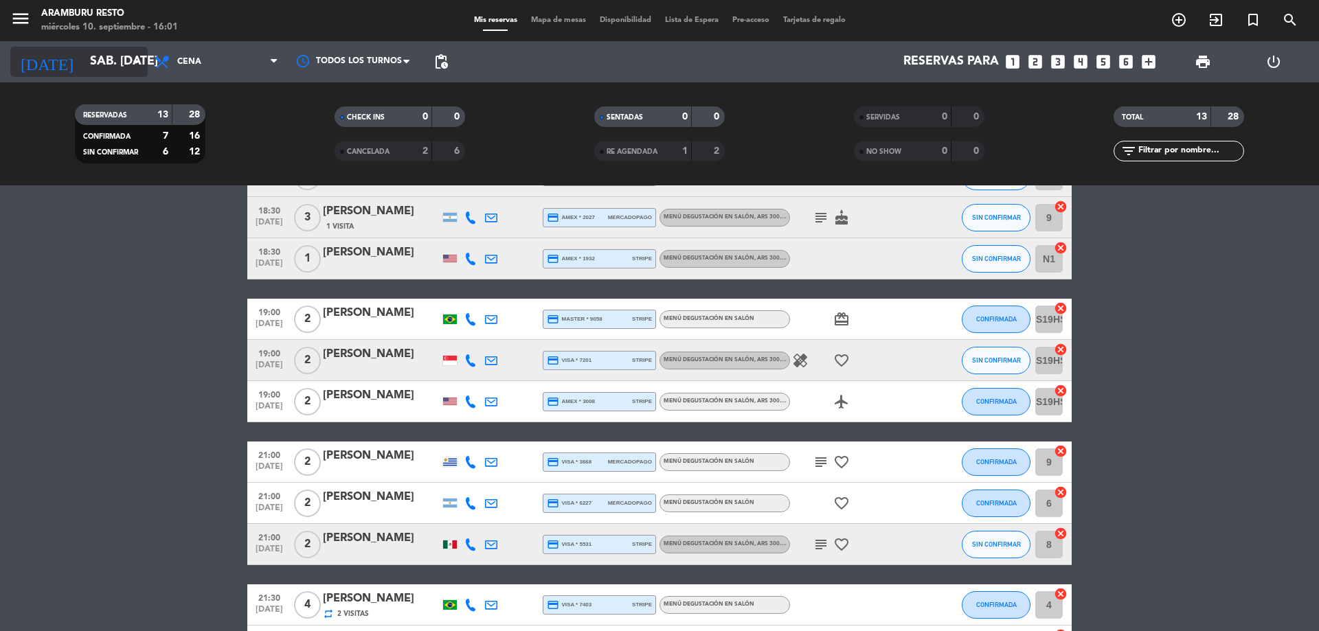
click at [83, 57] on input "sáb. [DATE]" at bounding box center [162, 61] width 159 height 27
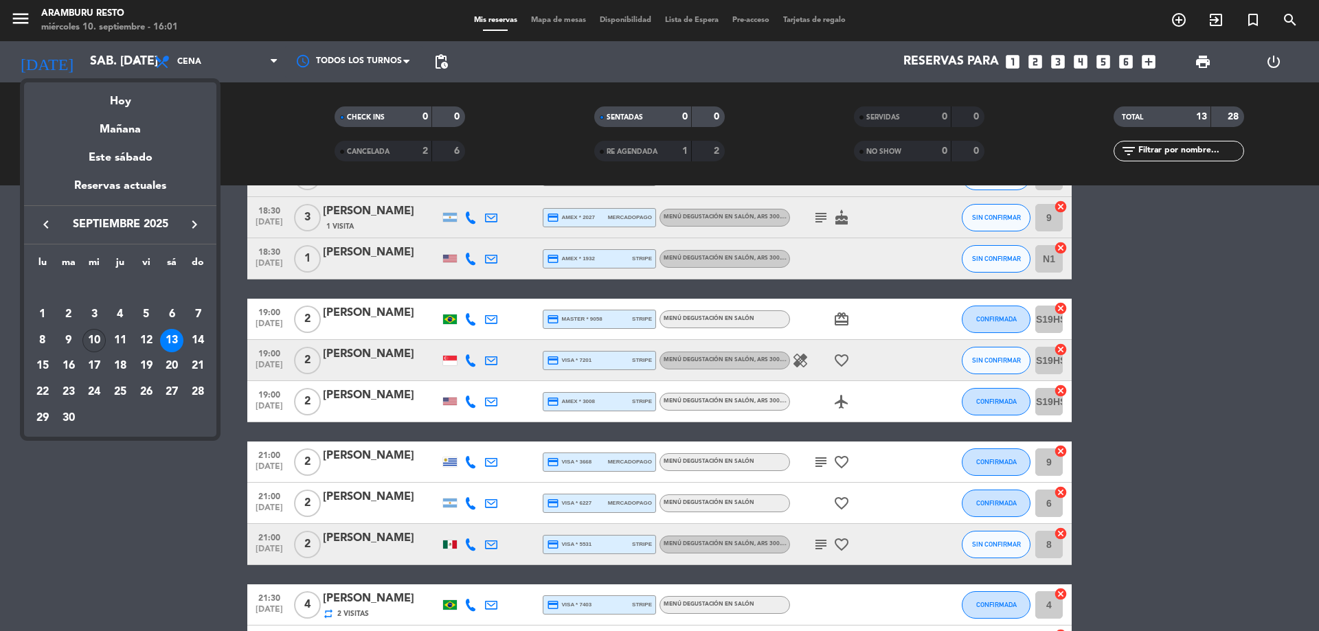
click at [98, 342] on div "10" at bounding box center [93, 340] width 23 height 23
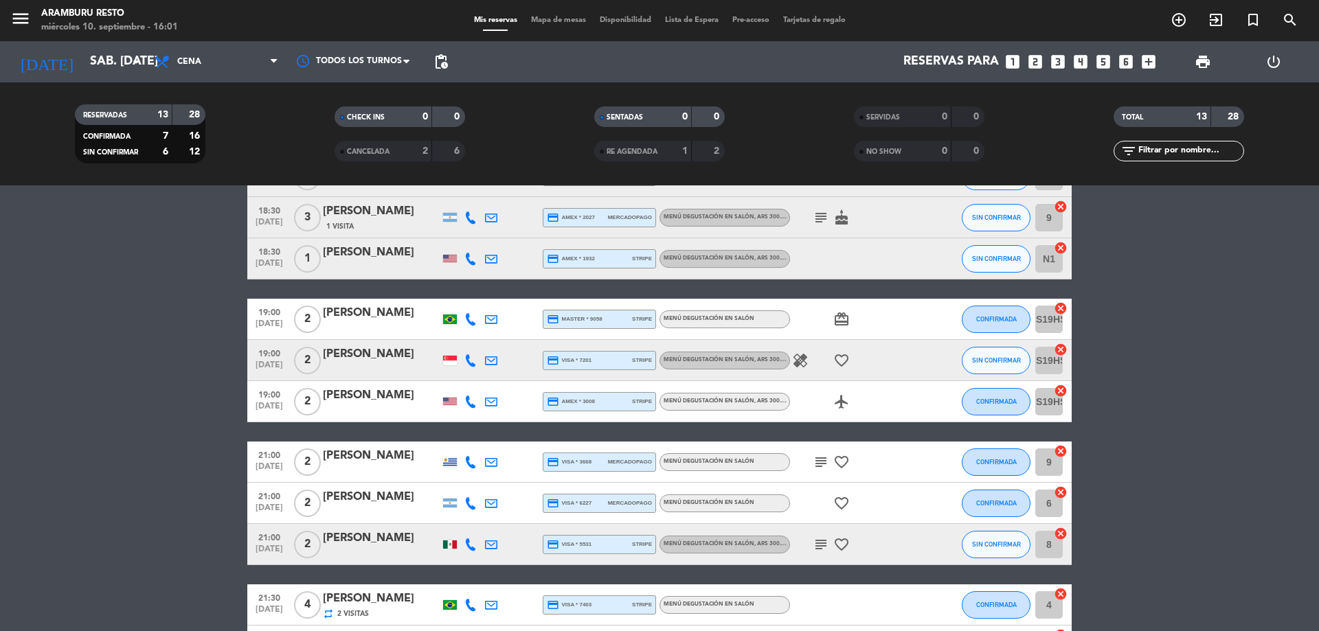
type input "mié. [DATE]"
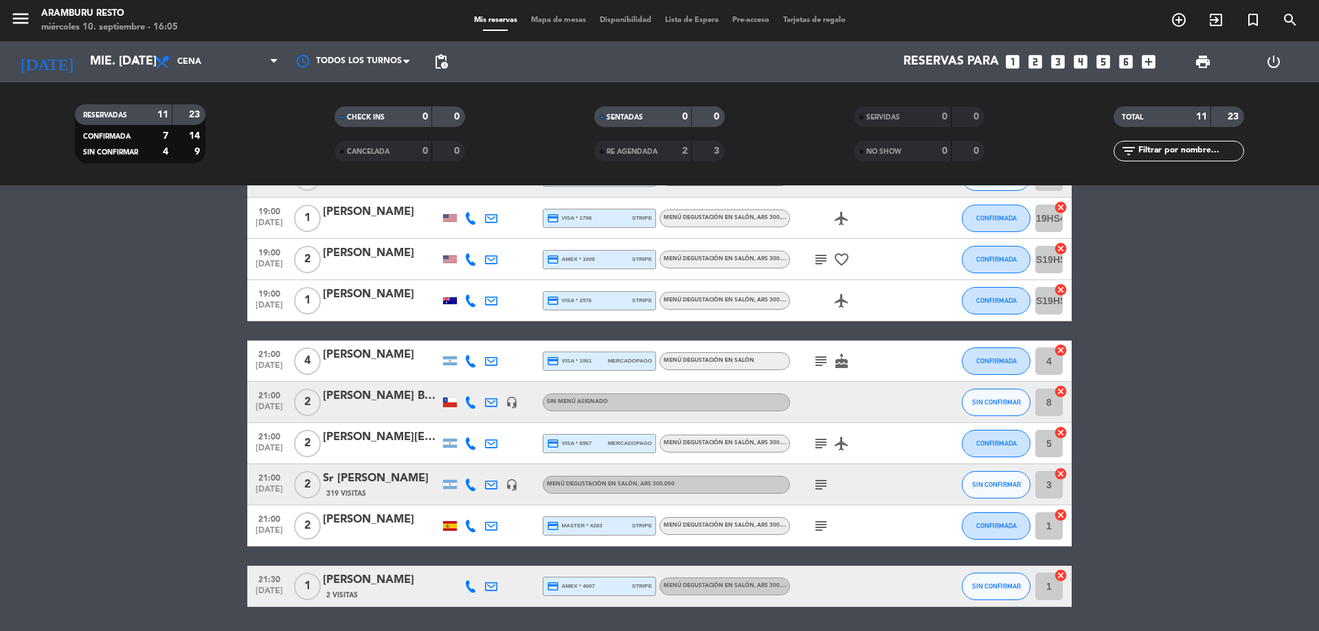
scroll to position [109, 0]
